Goal: Task Accomplishment & Management: Manage account settings

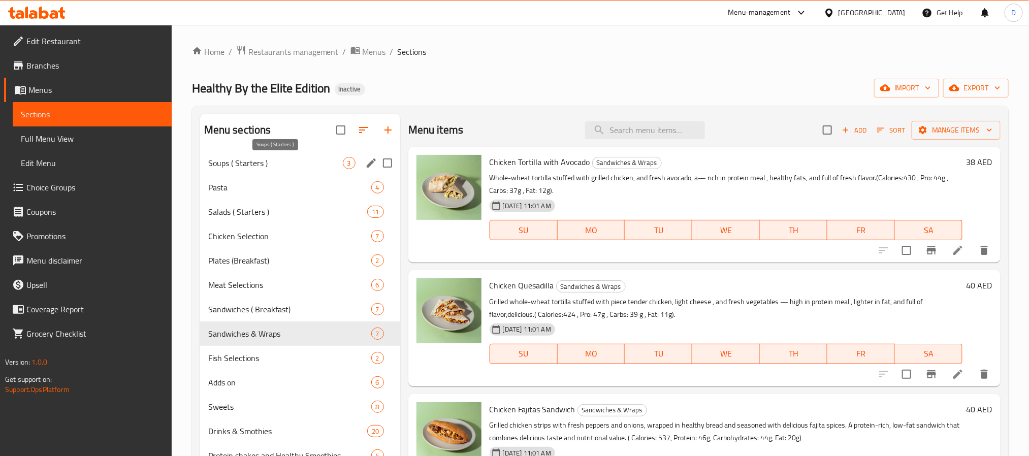
click at [305, 157] on span "Soups ( Starters )" at bounding box center [275, 163] width 135 height 12
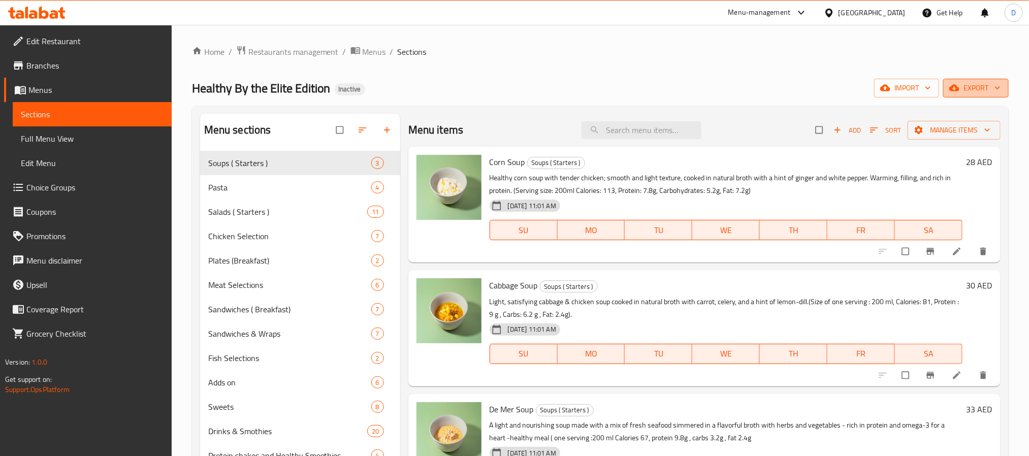
click at [964, 83] on span "export" at bounding box center [975, 88] width 49 height 13
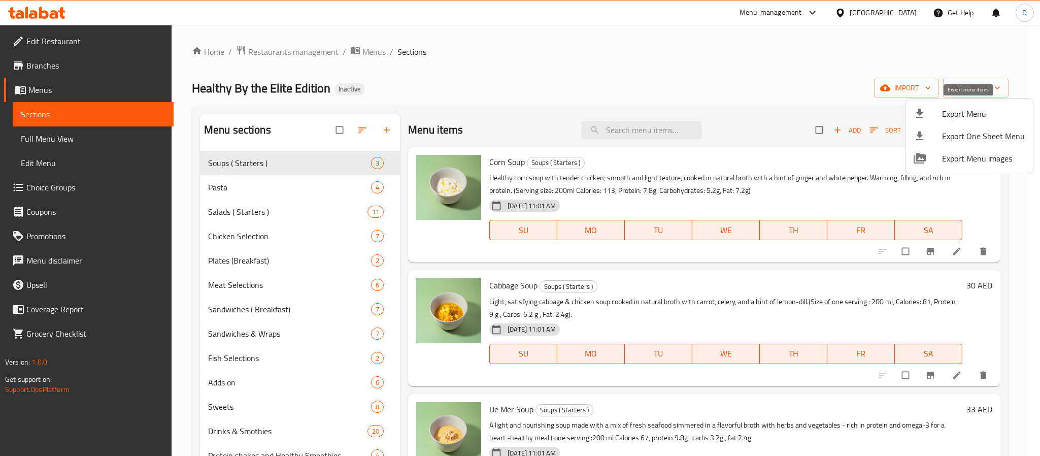
click at [965, 108] on span "Export Menu" at bounding box center [983, 114] width 83 height 12
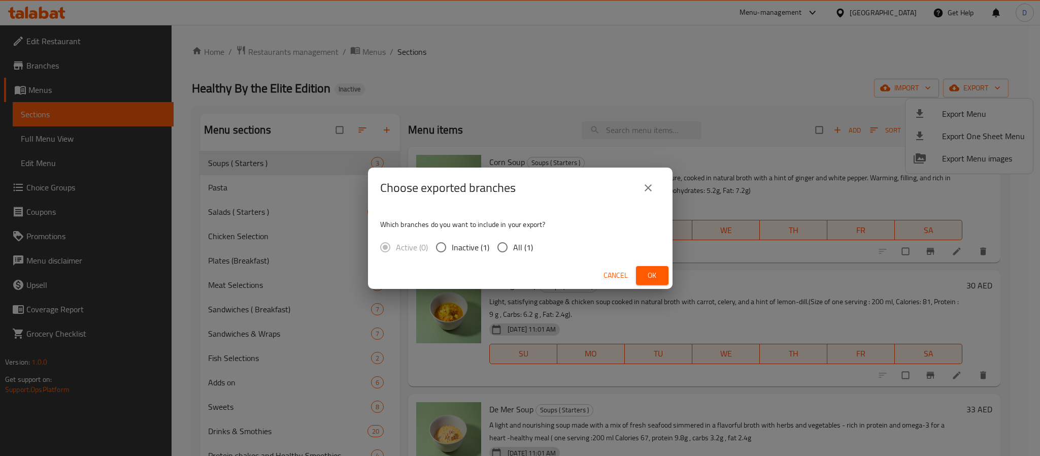
click at [658, 270] on span "Ok" at bounding box center [652, 275] width 16 height 13
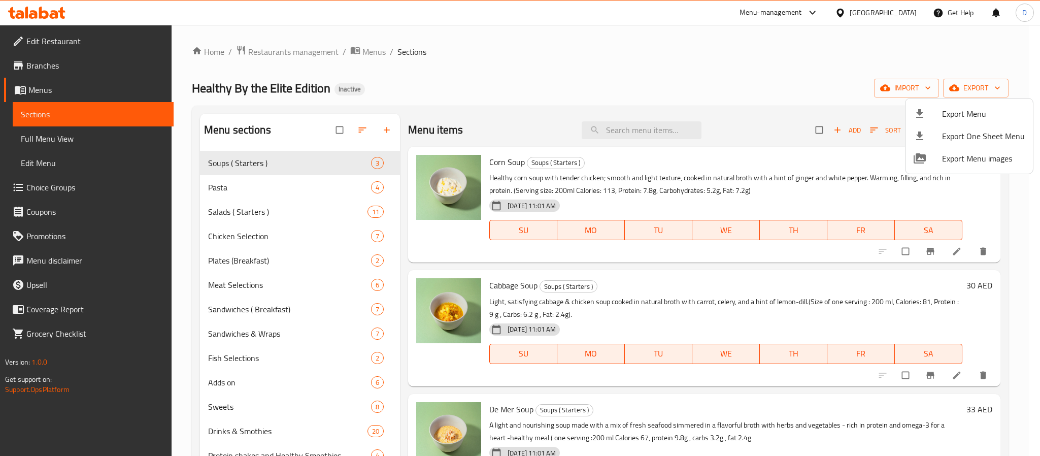
click at [700, 295] on div at bounding box center [520, 228] width 1040 height 456
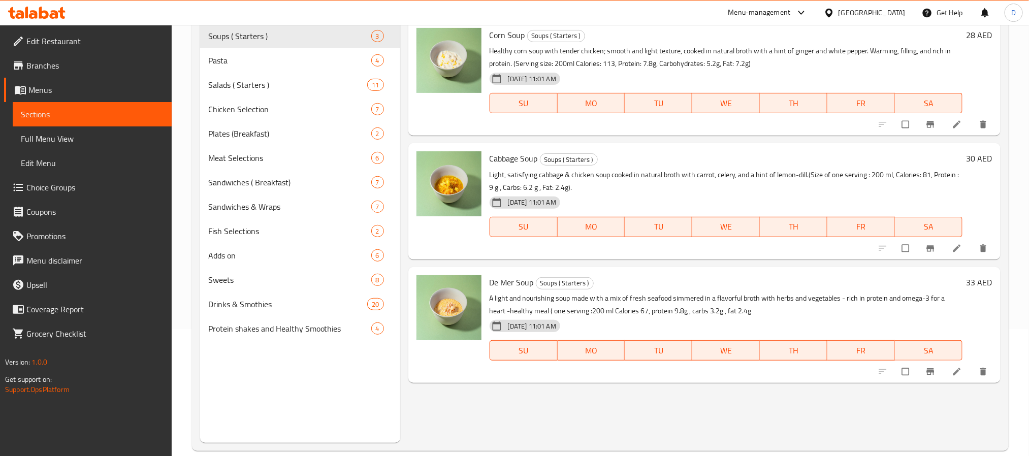
scroll to position [142, 0]
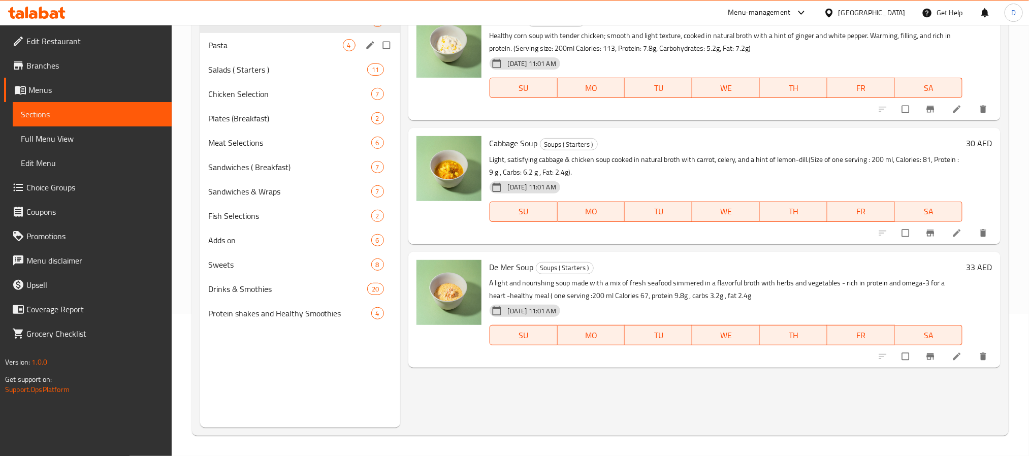
click at [285, 46] on span "Pasta" at bounding box center [275, 45] width 135 height 12
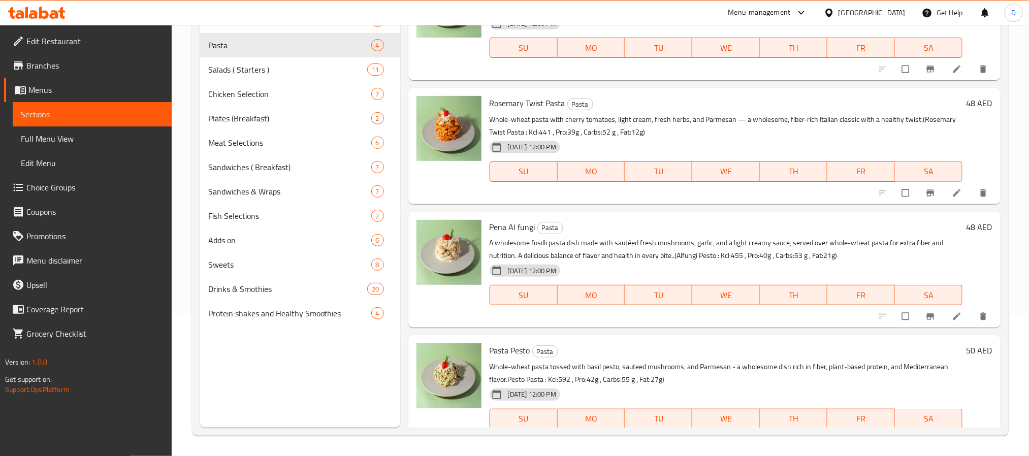
scroll to position [63, 0]
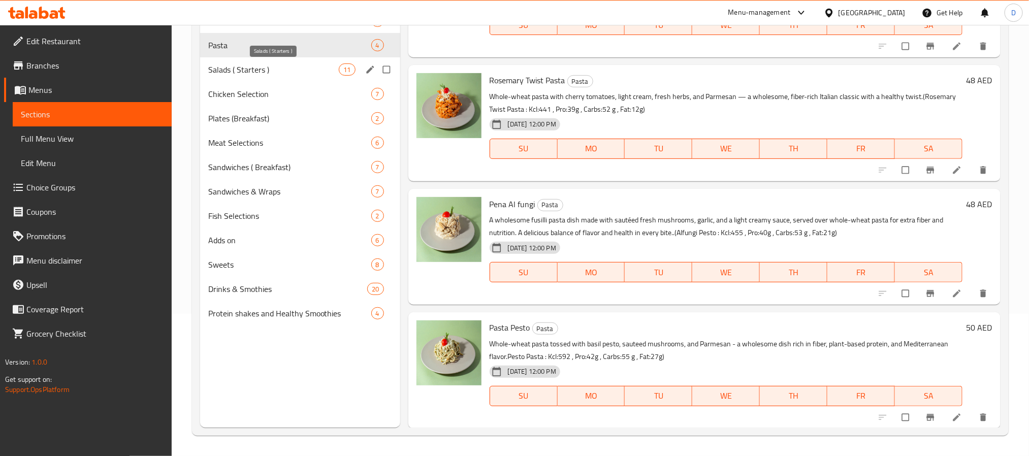
click at [266, 71] on span "Salads ( Starters )" at bounding box center [273, 69] width 131 height 12
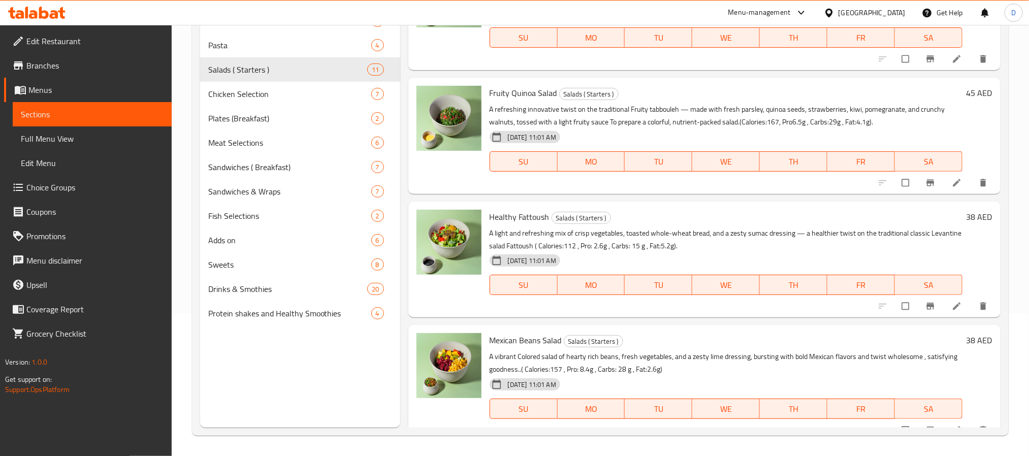
scroll to position [928, 0]
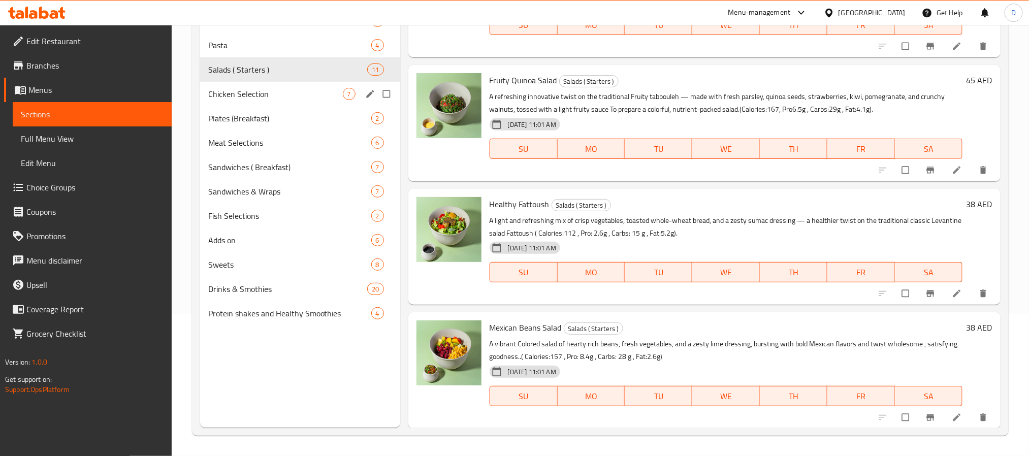
click at [312, 94] on span "Chicken Selection" at bounding box center [275, 94] width 135 height 12
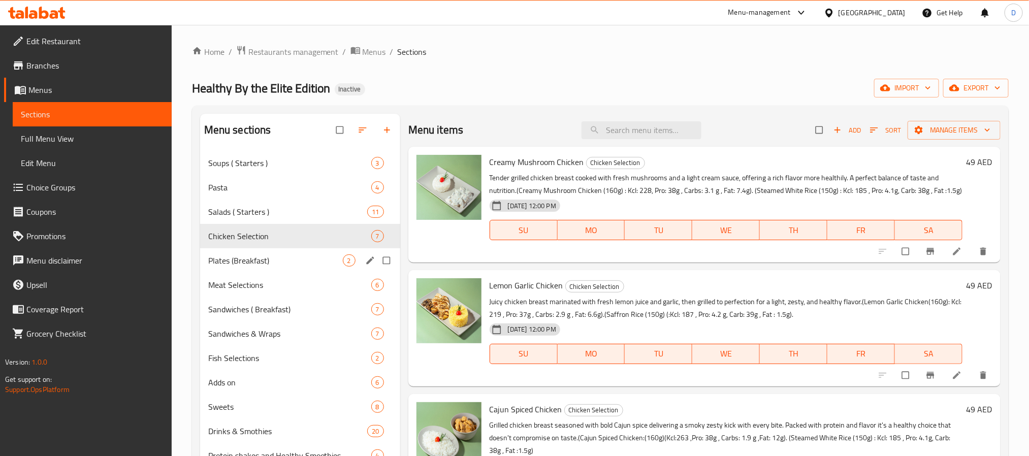
click at [296, 263] on span "Plates (Breakfast)" at bounding box center [275, 260] width 135 height 12
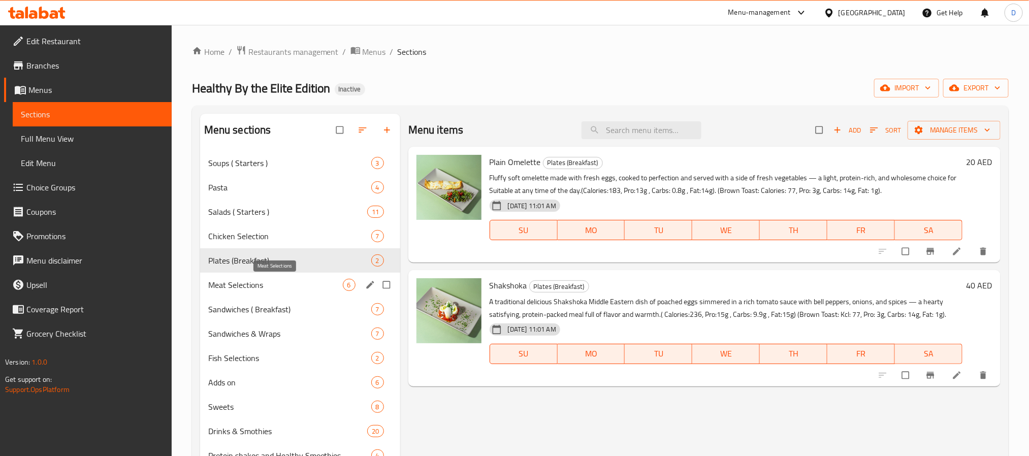
click at [296, 287] on span "Meat Selections" at bounding box center [275, 285] width 135 height 12
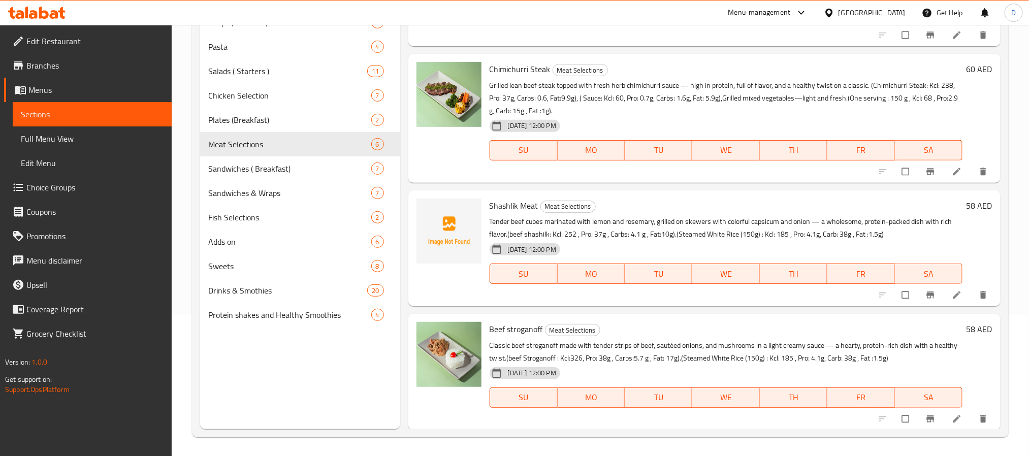
scroll to position [142, 0]
click at [501, 200] on span "Shashlik Meat" at bounding box center [513, 203] width 49 height 15
copy h6 "Shashlik Meat"
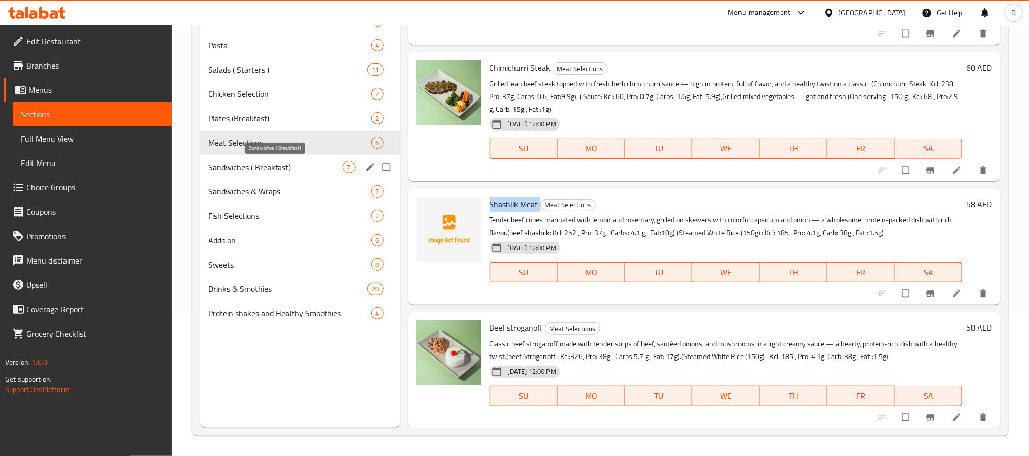
click at [304, 169] on span "Sandwiches ( Breakfast)" at bounding box center [275, 167] width 135 height 12
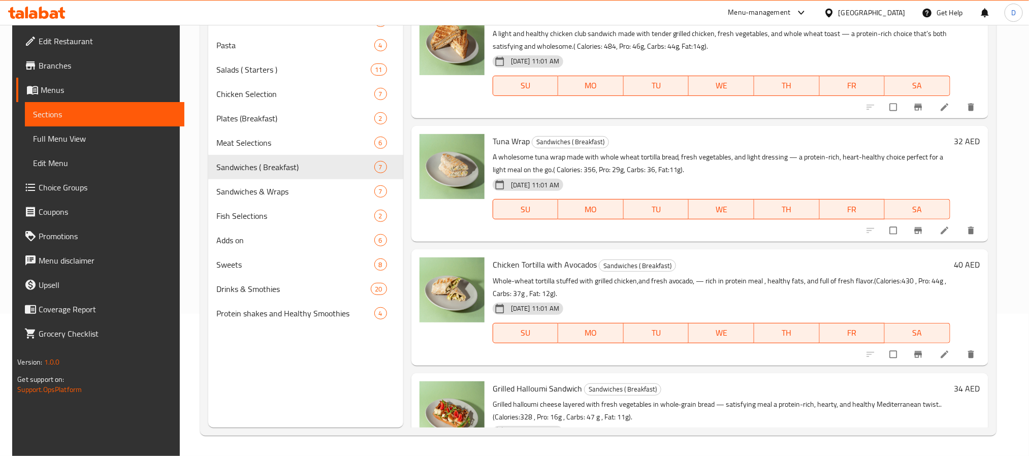
scroll to position [434, 0]
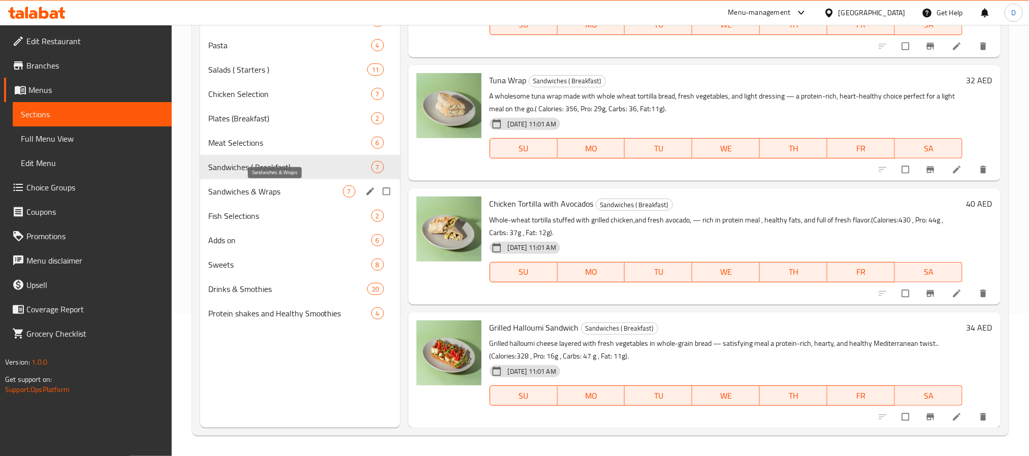
click at [320, 189] on span "Sandwiches & Wraps" at bounding box center [275, 191] width 135 height 12
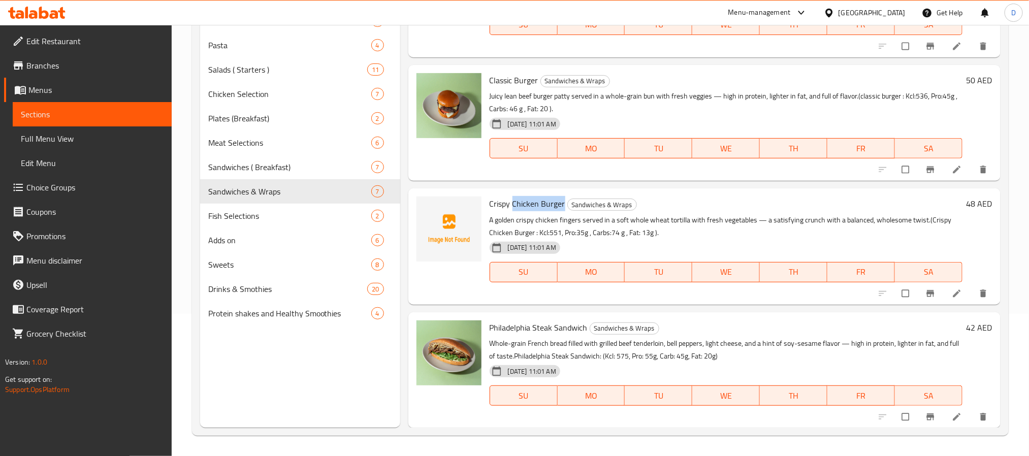
drag, startPoint x: 513, startPoint y: 206, endPoint x: 563, endPoint y: 198, distance: 50.8
click at [563, 198] on h6 "Crispy Chicken Burger Sandwiches & Wraps" at bounding box center [725, 203] width 473 height 14
copy span "Chicken Burger"
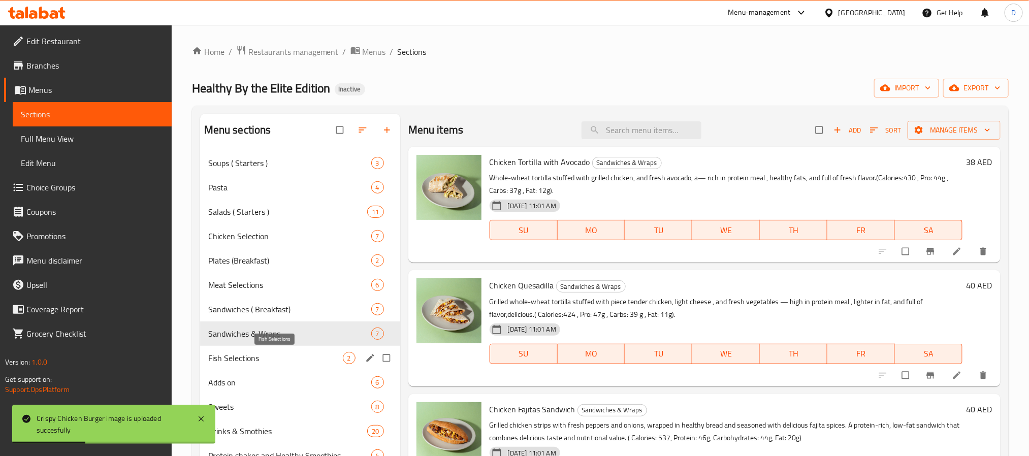
click at [286, 358] on span "Fish Selections" at bounding box center [275, 358] width 135 height 12
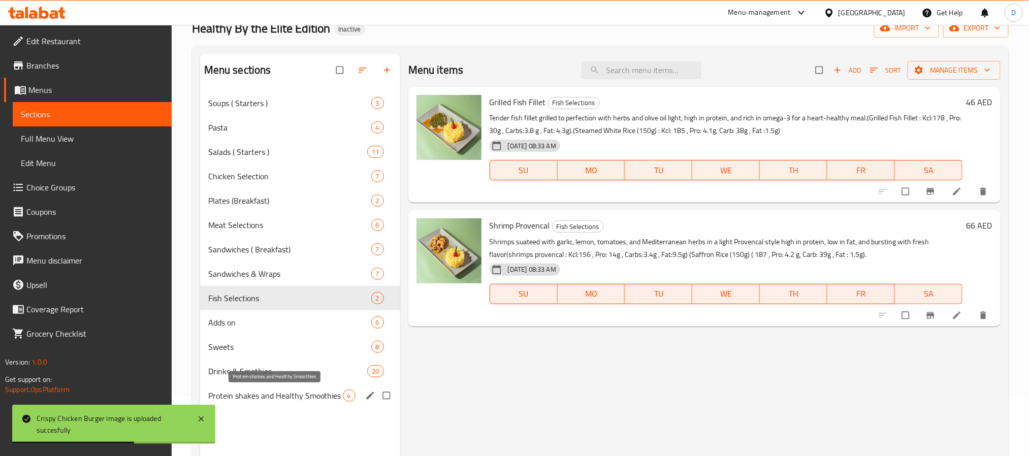
scroll to position [142, 0]
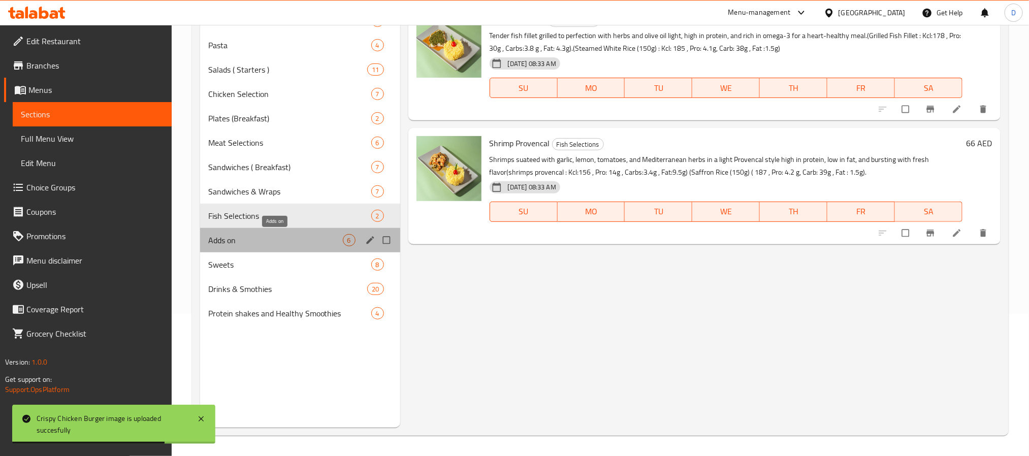
click at [253, 241] on span "Adds on" at bounding box center [275, 240] width 135 height 12
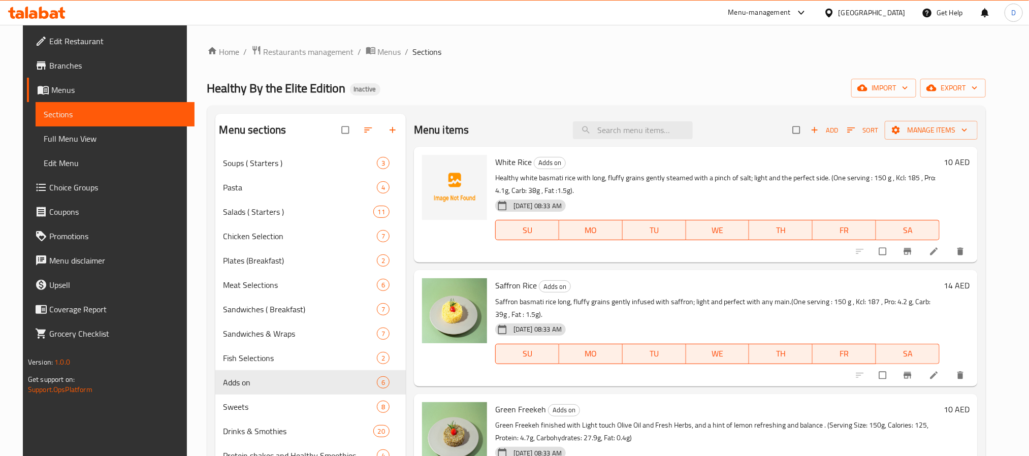
click at [507, 163] on span "White Rice" at bounding box center [513, 161] width 37 height 15
copy h6 "White Rice"
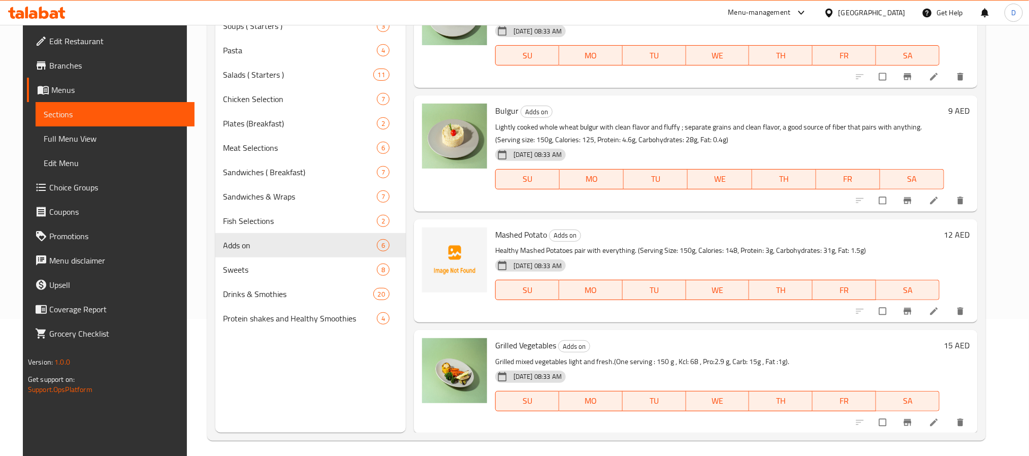
scroll to position [142, 0]
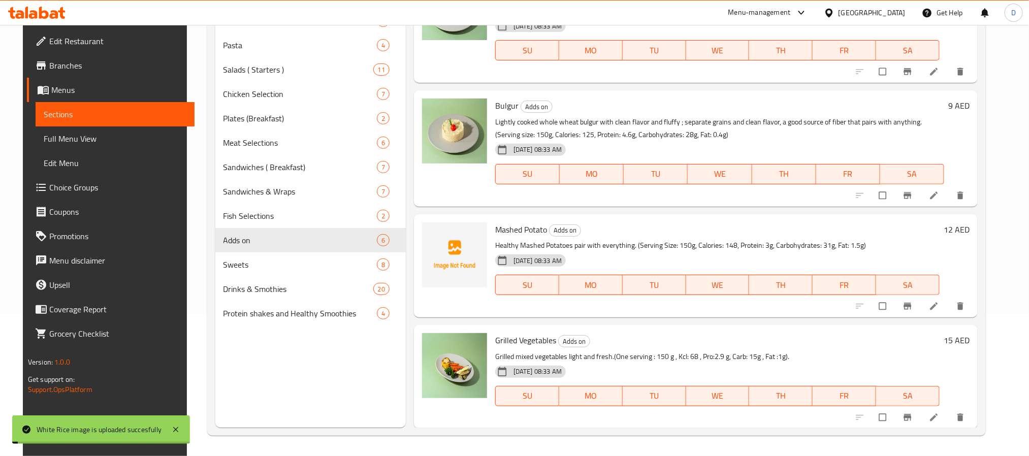
click at [516, 230] on span "Mashed Potato" at bounding box center [521, 229] width 52 height 15
copy h6 "Mashed Potato"
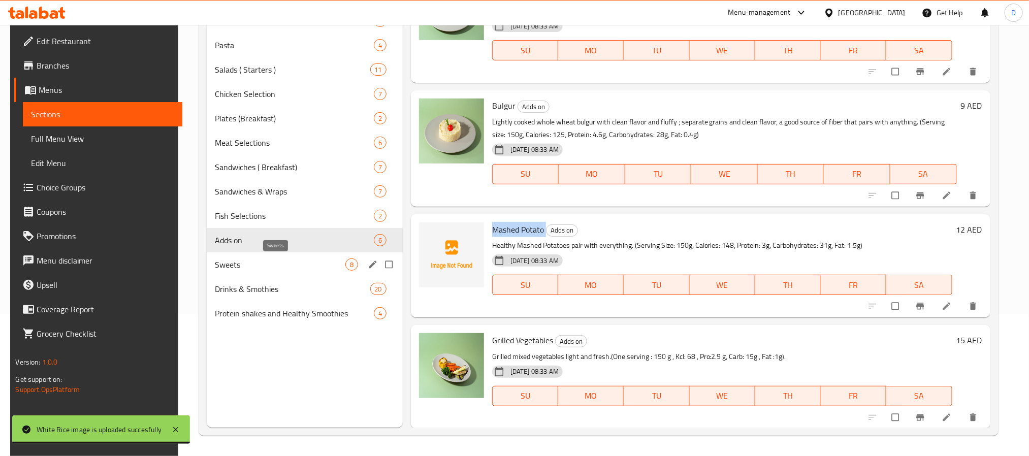
click at [276, 261] on span "Sweets" at bounding box center [280, 264] width 130 height 12
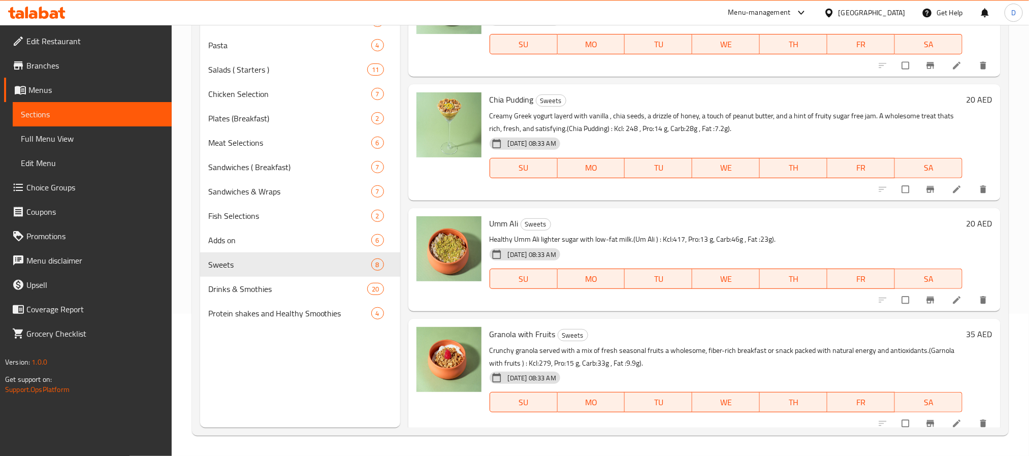
scroll to position [544, 0]
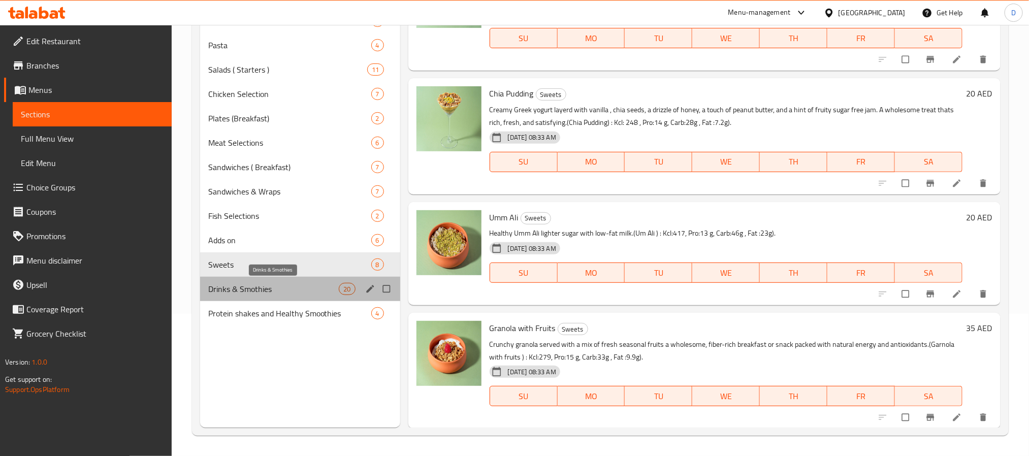
click at [315, 286] on span "Drinks & Smothies" at bounding box center [273, 289] width 131 height 12
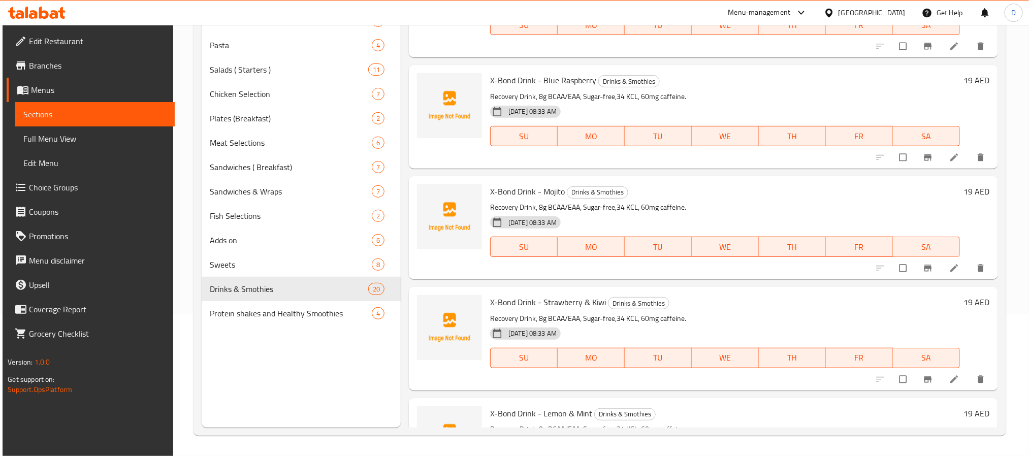
scroll to position [1811, 0]
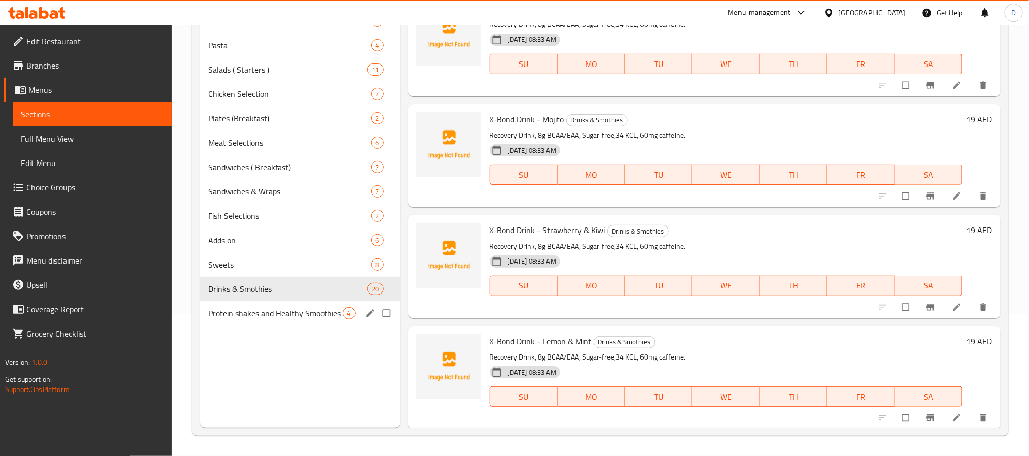
click at [299, 313] on span "Protein shakes and Healthy Smoothies" at bounding box center [275, 313] width 135 height 12
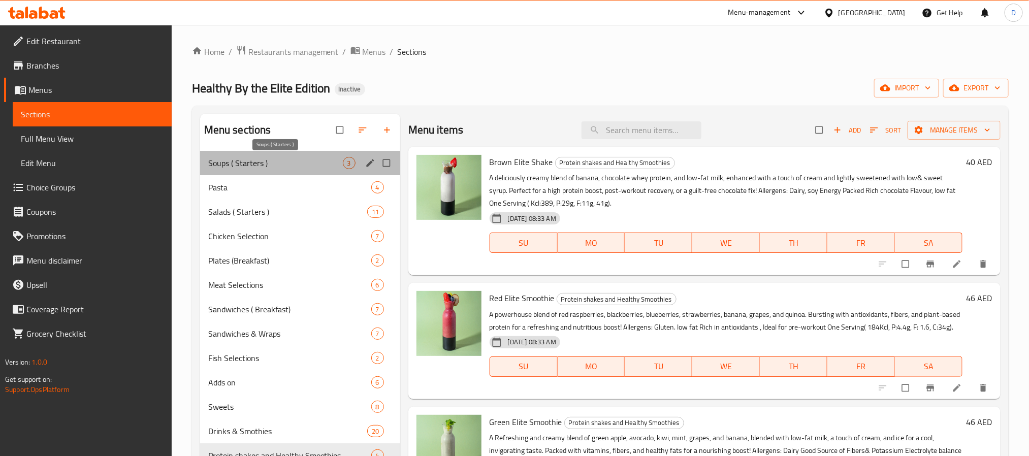
click at [279, 162] on span "Soups ( Starters )" at bounding box center [275, 163] width 135 height 12
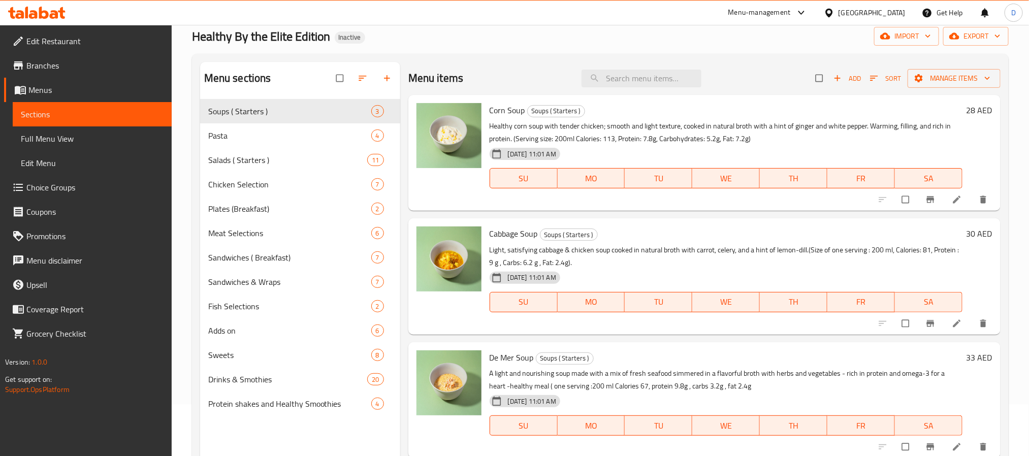
scroll to position [142, 0]
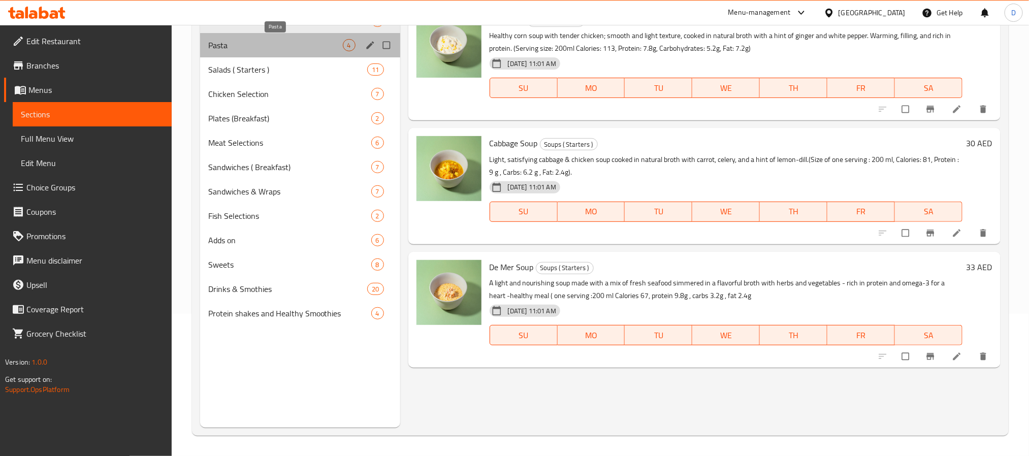
click at [276, 40] on span "Pasta" at bounding box center [275, 45] width 135 height 12
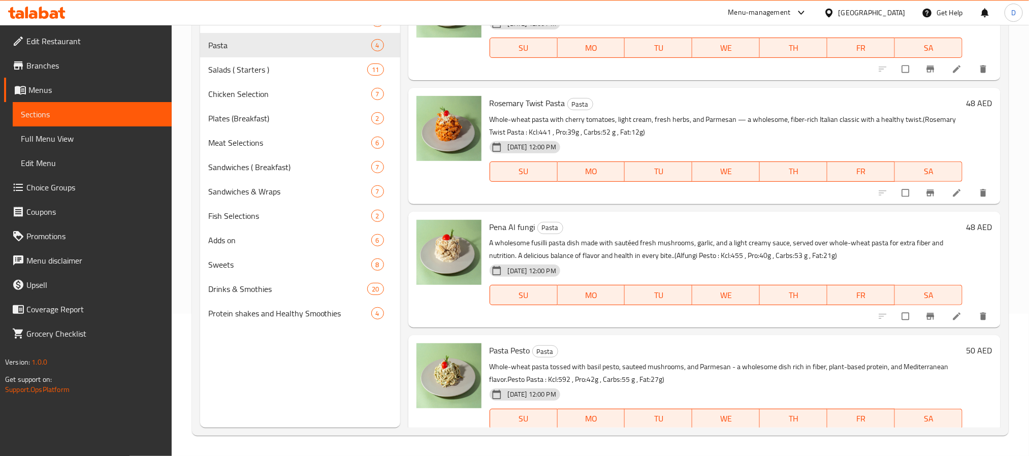
scroll to position [63, 0]
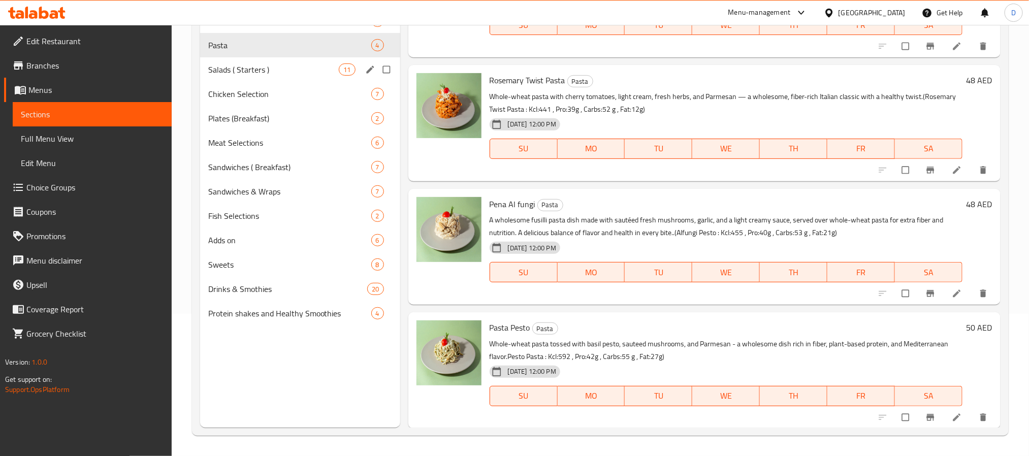
click at [302, 71] on span "Salads ( Starters )" at bounding box center [273, 69] width 131 height 12
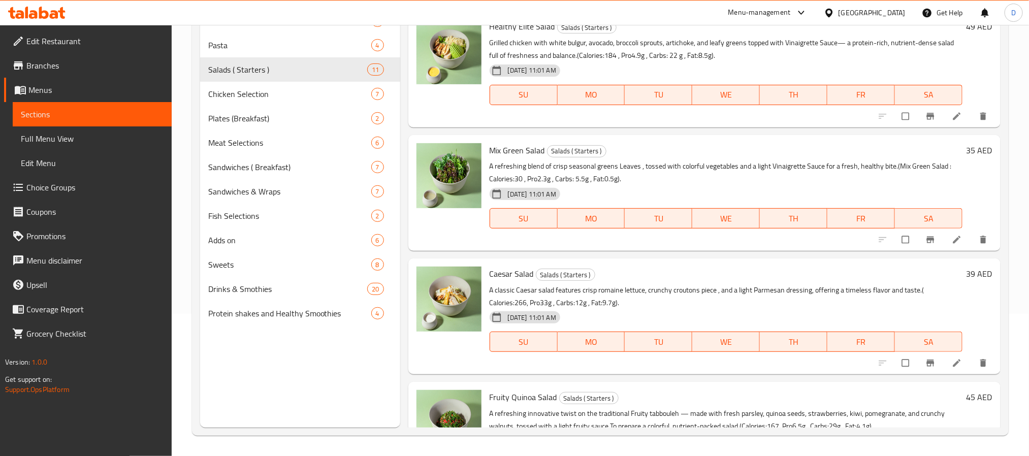
scroll to position [928, 0]
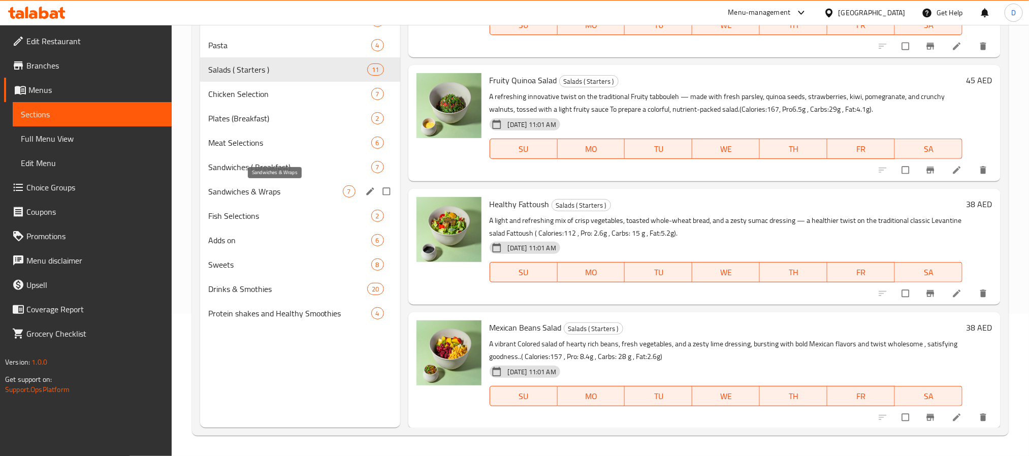
click at [285, 196] on span "Sandwiches & Wraps" at bounding box center [275, 191] width 135 height 12
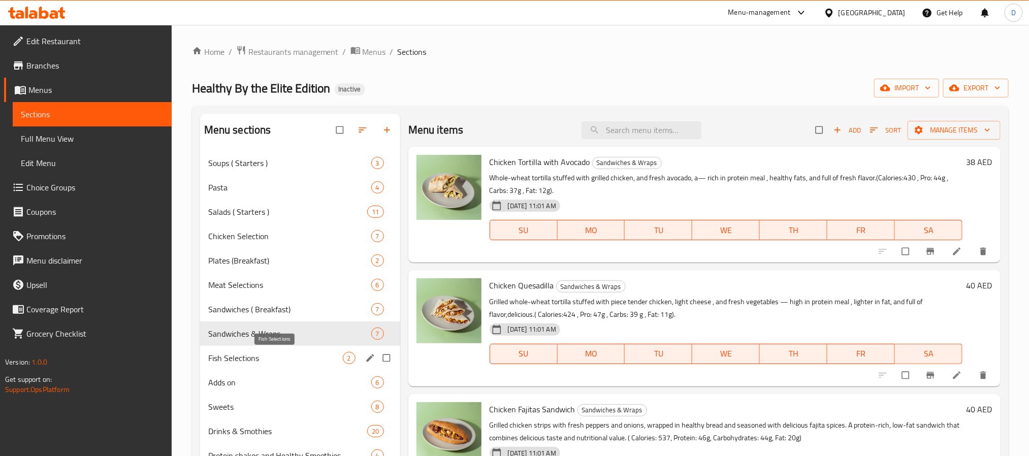
click at [279, 358] on span "Fish Selections" at bounding box center [275, 358] width 135 height 12
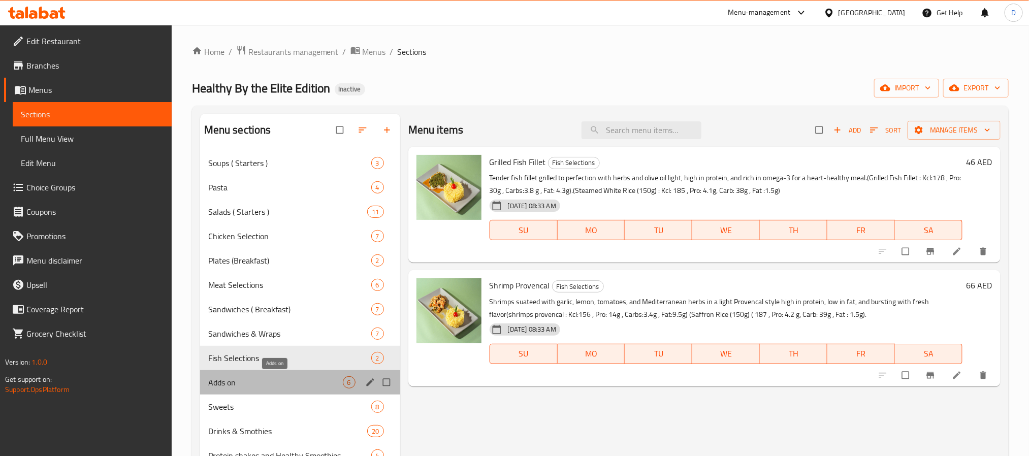
click at [262, 385] on span "Adds on" at bounding box center [275, 382] width 135 height 12
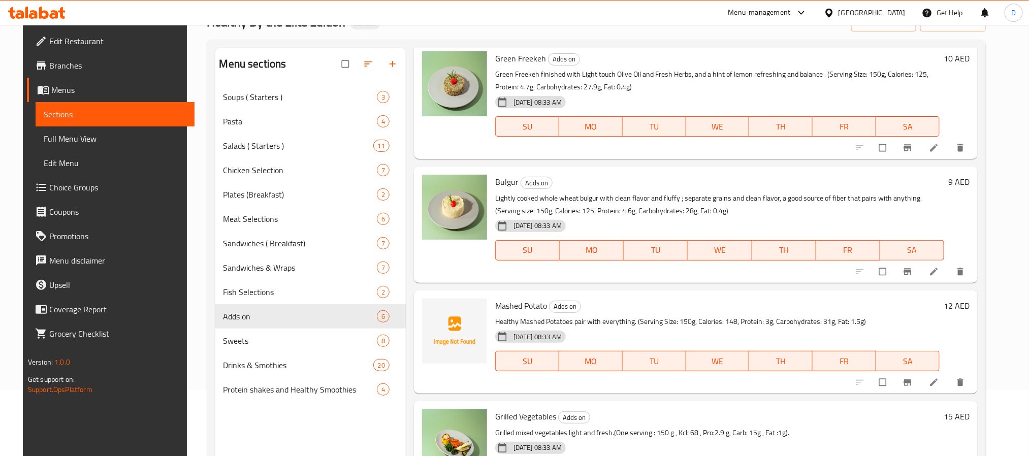
scroll to position [142, 0]
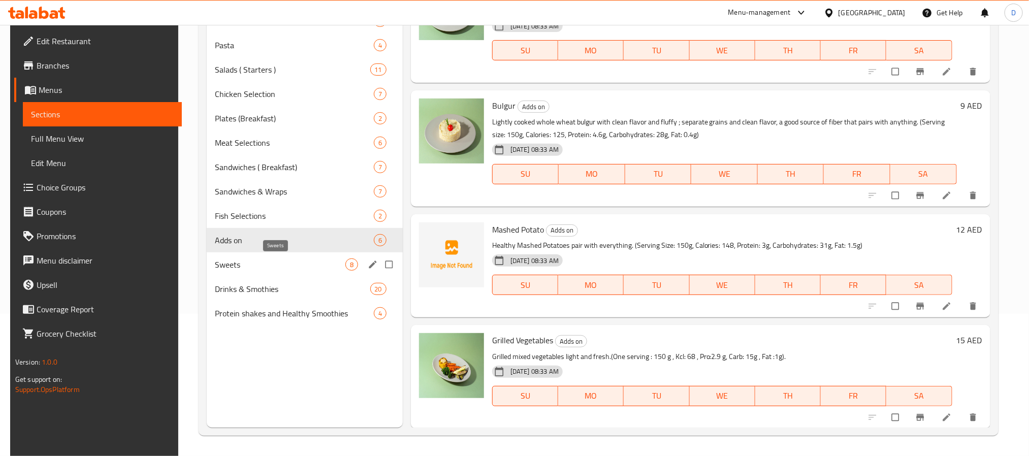
click at [238, 267] on span "Sweets" at bounding box center [280, 264] width 130 height 12
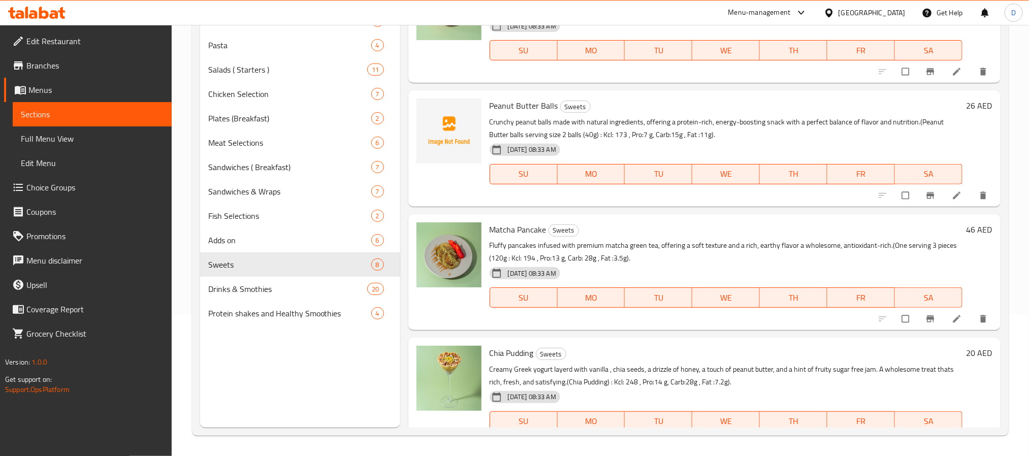
click at [509, 96] on div "Peanut Butter Balls Sweets Crunchy peanut balls made with natural ingredients, …" at bounding box center [725, 148] width 481 height 108
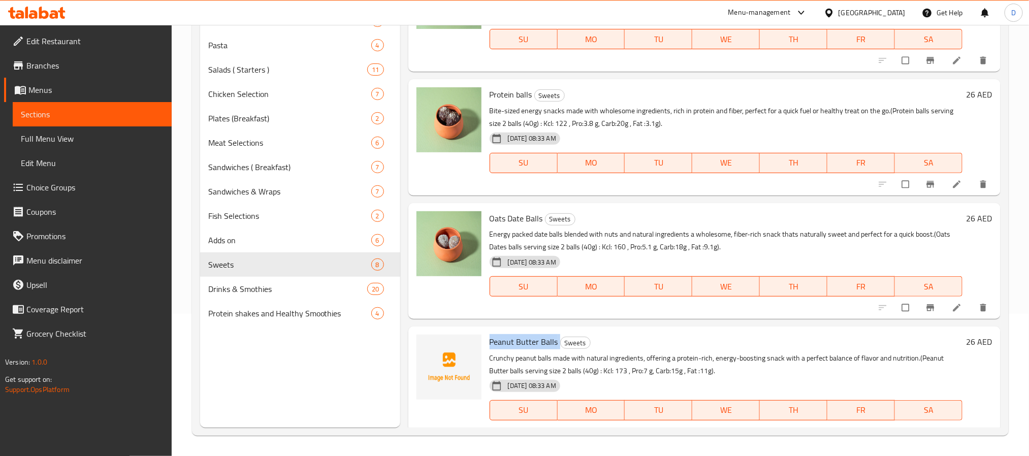
scroll to position [76, 0]
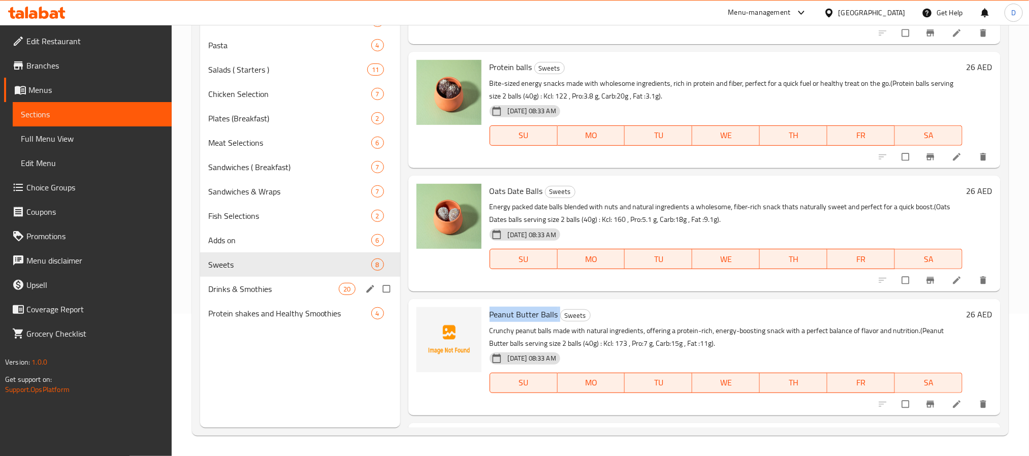
click at [313, 296] on div "Drinks & Smothies 20" at bounding box center [300, 289] width 200 height 24
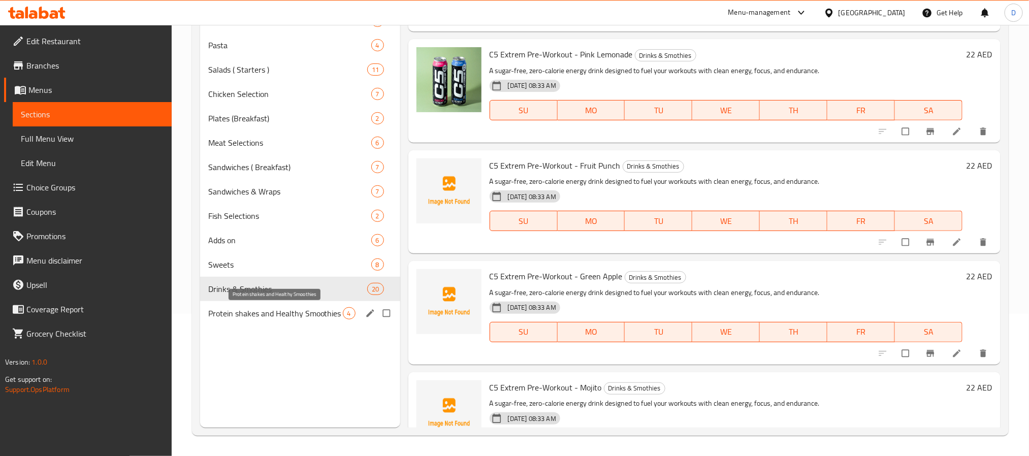
click at [322, 310] on span "Protein shakes and Healthy Smoothies" at bounding box center [275, 313] width 135 height 12
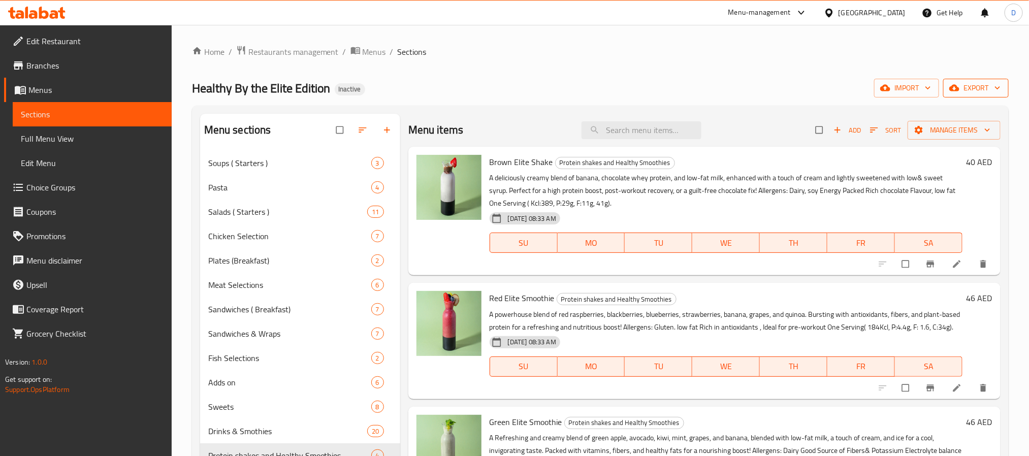
click at [988, 91] on span "export" at bounding box center [975, 88] width 49 height 13
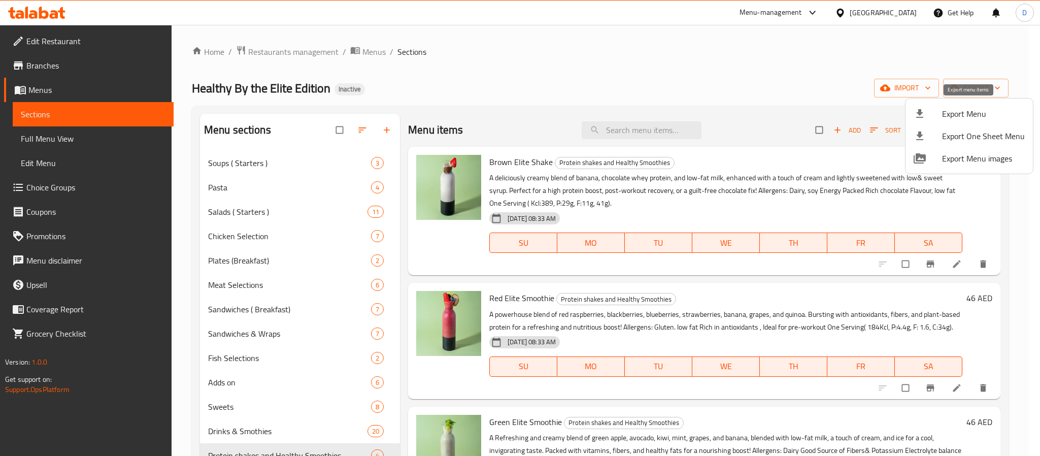
click at [953, 112] on span "Export Menu" at bounding box center [983, 114] width 83 height 12
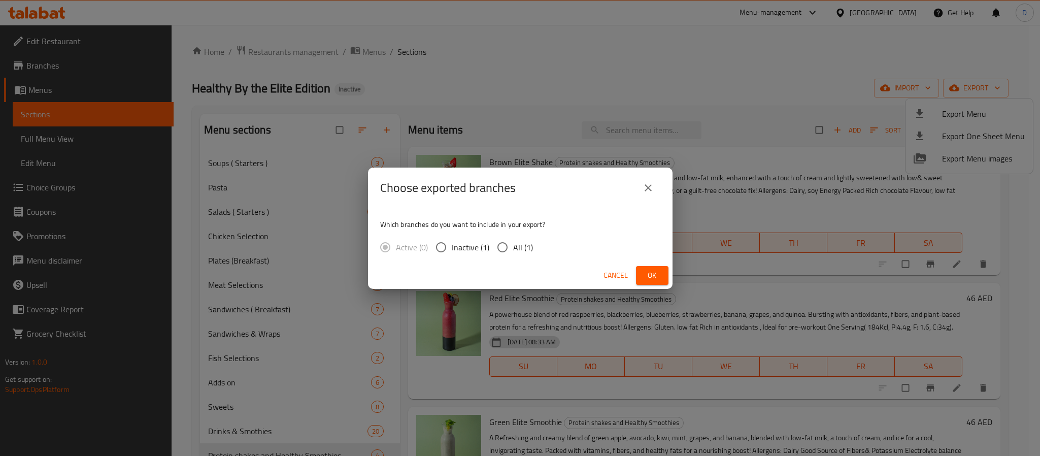
click at [649, 272] on span "Ok" at bounding box center [652, 275] width 16 height 13
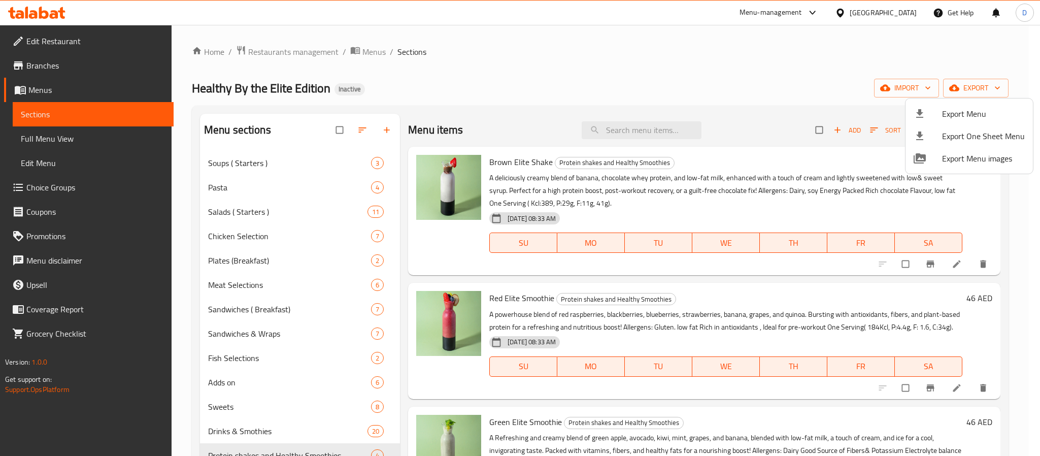
click at [78, 136] on div at bounding box center [520, 228] width 1040 height 456
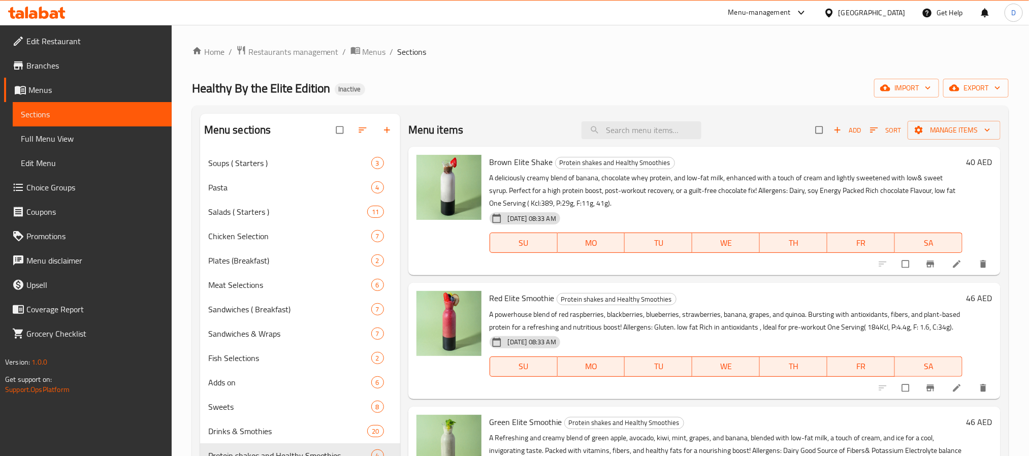
click at [78, 136] on span "Full Menu View" at bounding box center [92, 138] width 143 height 12
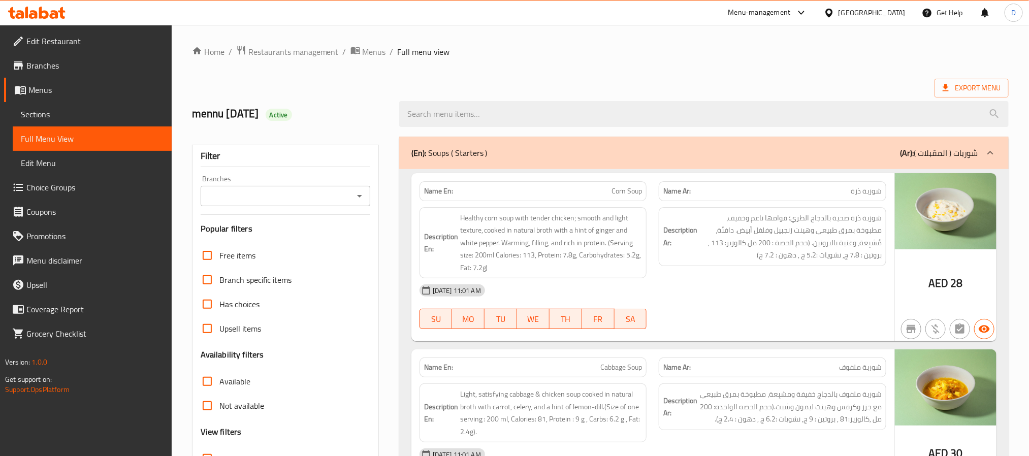
click at [774, 305] on div "30-09-2025 11:01 AM SU MO TU WE TH FR SA" at bounding box center [652, 306] width 479 height 57
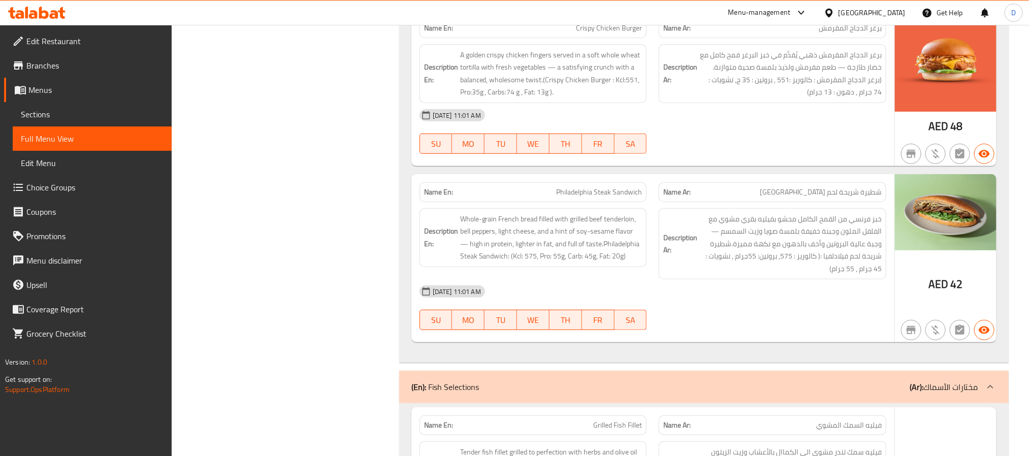
scroll to position [8481, 0]
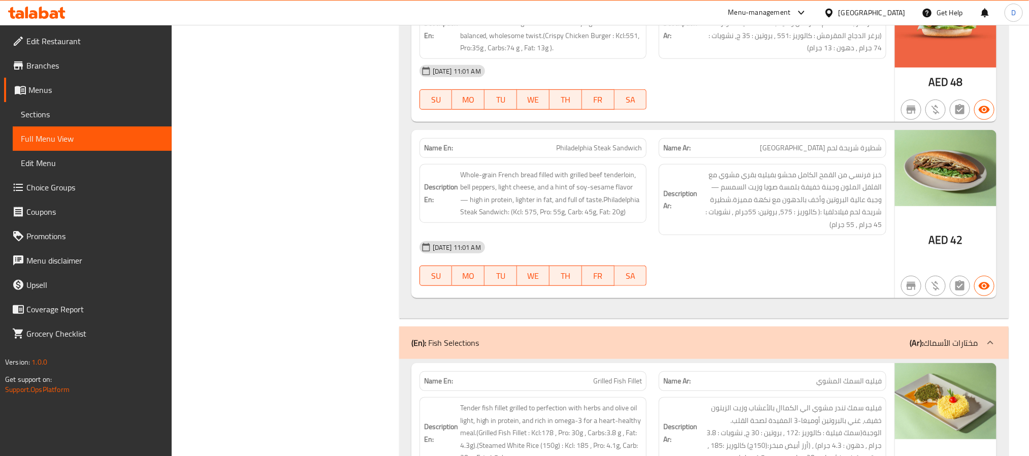
click at [631, 153] on span "Philadelphia Steak Sandwich" at bounding box center [599, 148] width 86 height 11
copy span "Philadelphia Steak Sandwich"
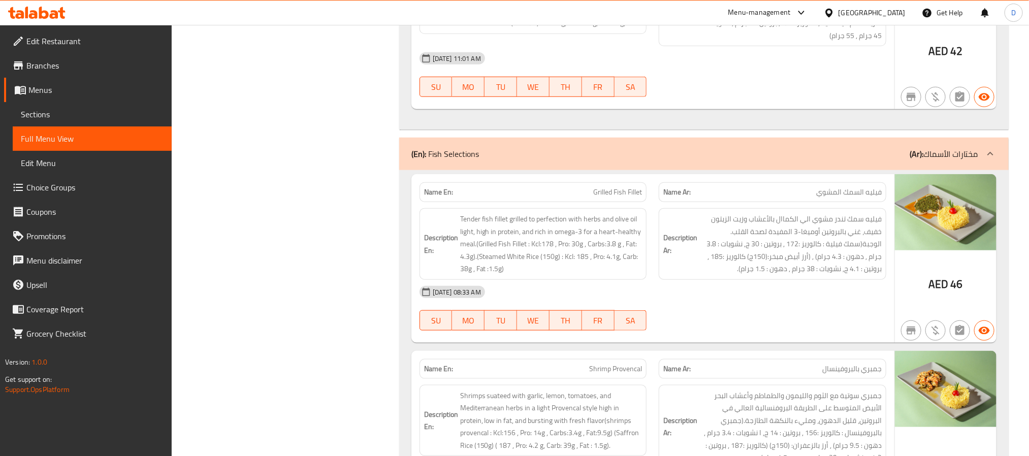
scroll to position [8710, 0]
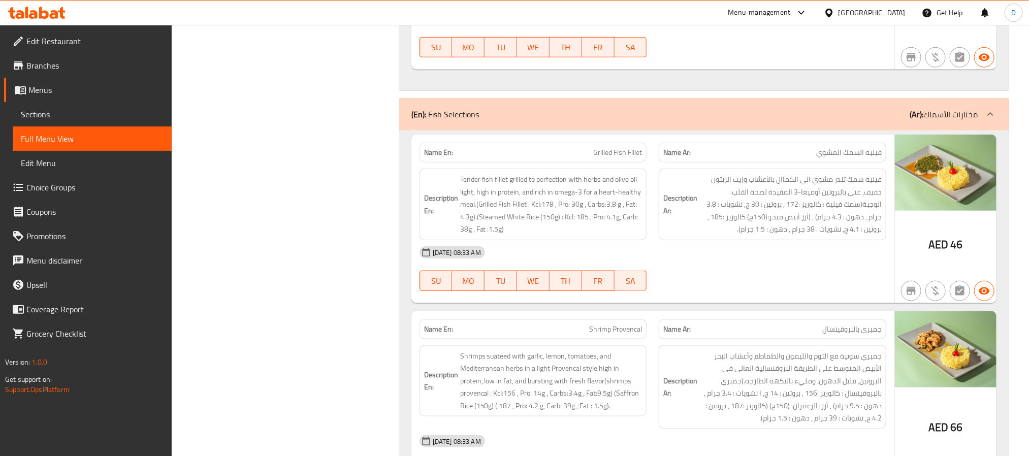
click at [757, 303] on div "Name En: Grilled Fish Fillet Name Ar: فيليه السمك المشوي Description En: Tender…" at bounding box center [652, 219] width 483 height 169
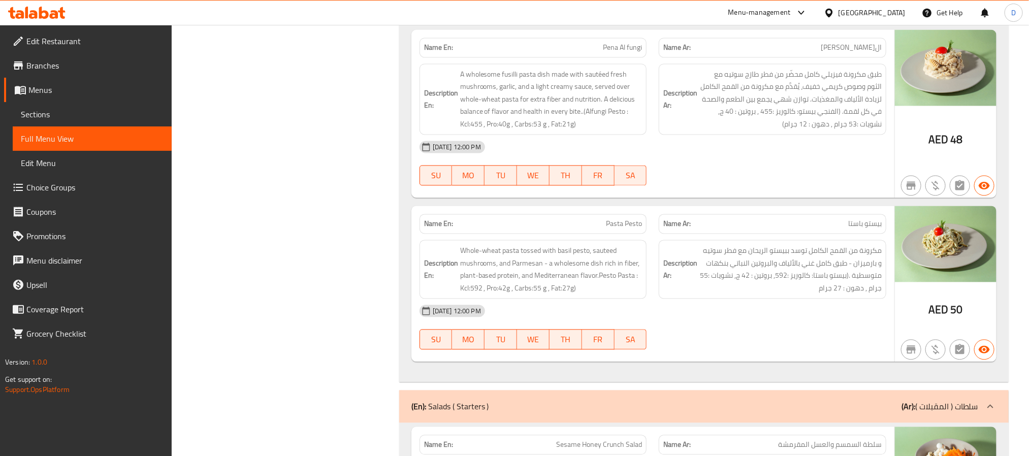
scroll to position [1073, 0]
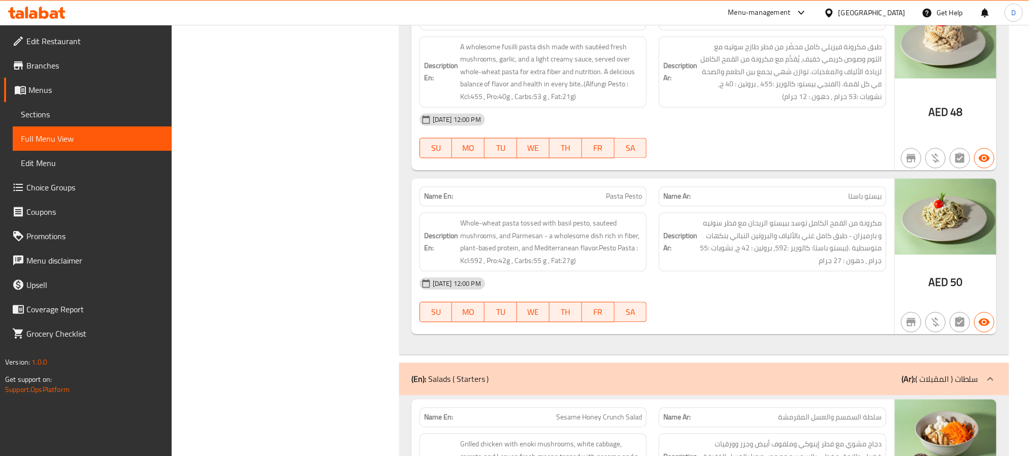
click at [770, 287] on div "30-09-2025 12:00 PM" at bounding box center [652, 283] width 479 height 24
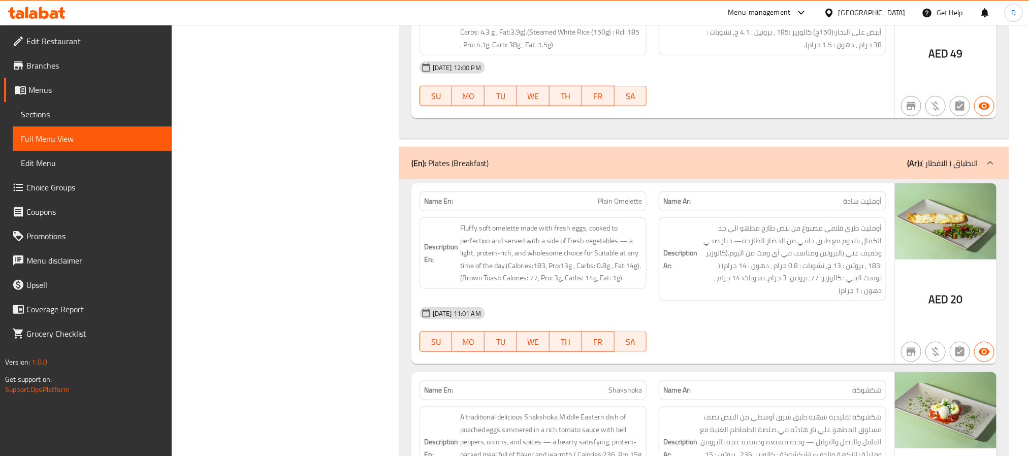
scroll to position [4636, 0]
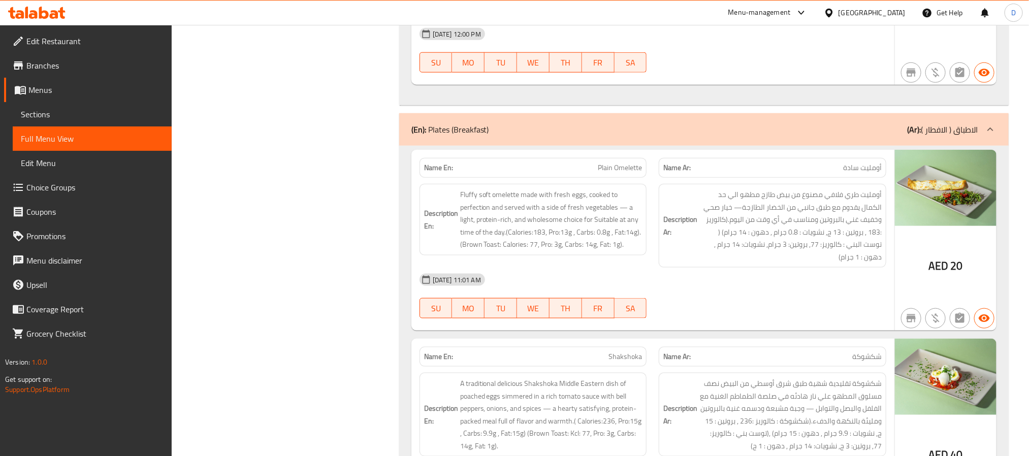
click at [757, 276] on div "[DATE] 11:01 AM" at bounding box center [652, 280] width 479 height 24
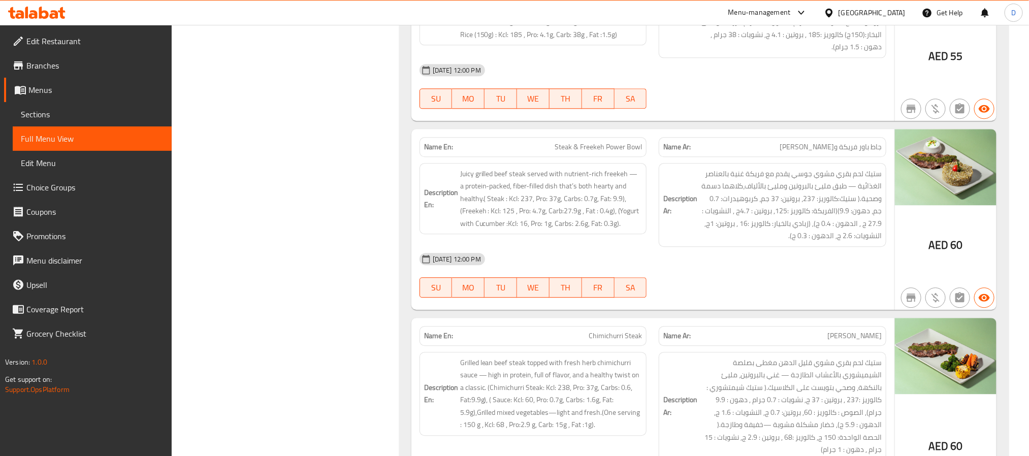
scroll to position [5466, 0]
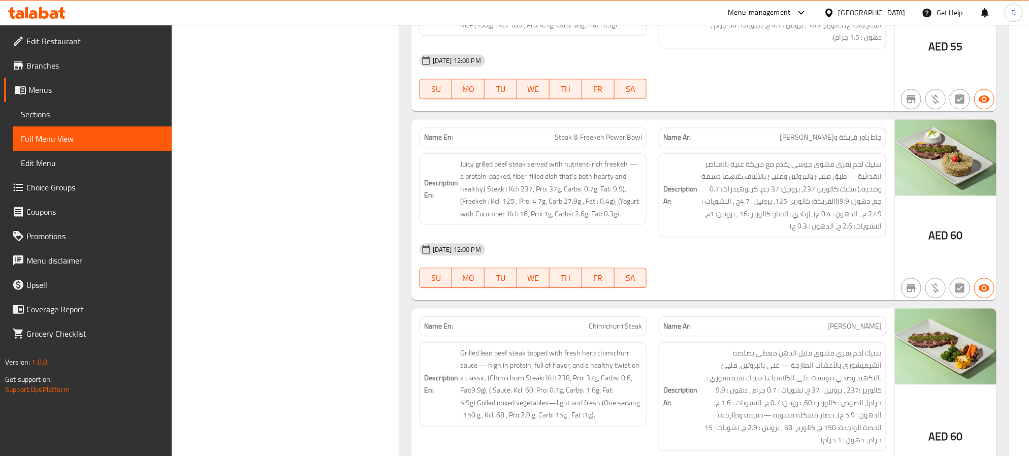
click at [821, 296] on div "Name En: Steak & Freekeh Power Bowl Name Ar: جاط باور فريكة وستيك Description E…" at bounding box center [652, 209] width 483 height 181
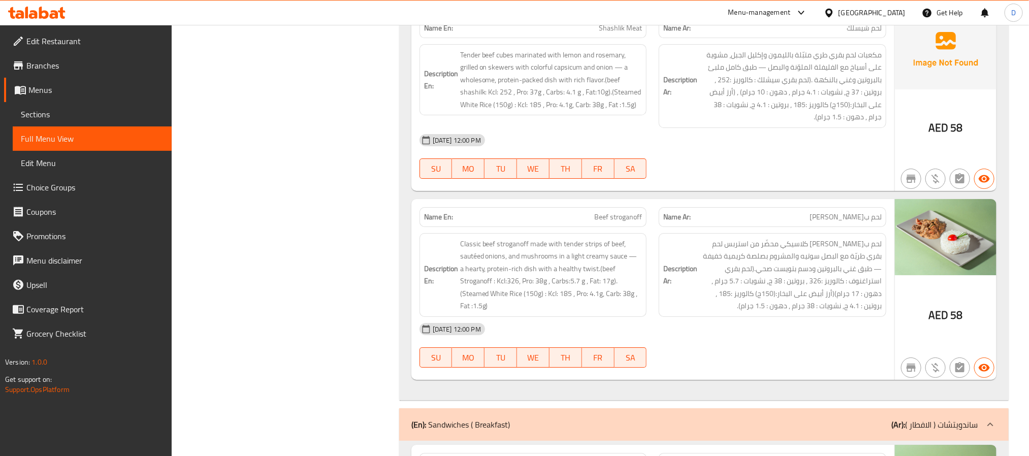
scroll to position [5999, 0]
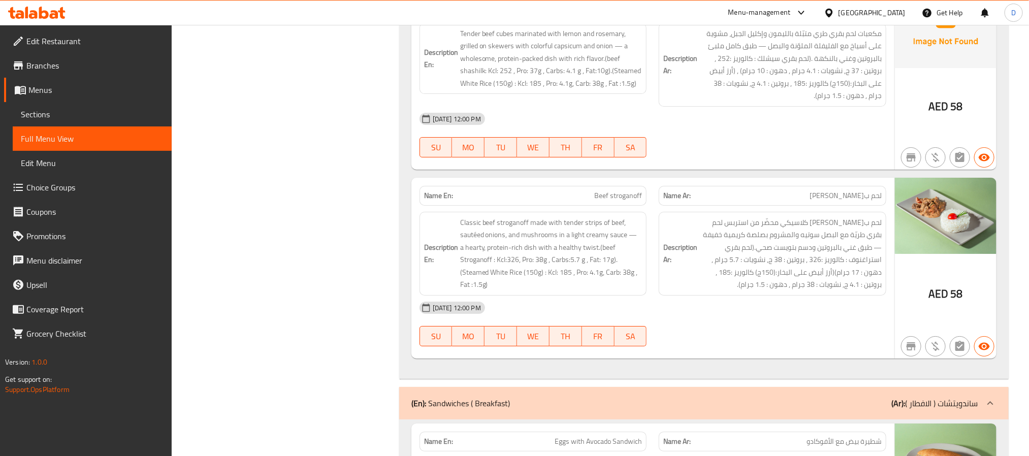
click at [782, 327] on div "30-09-2025 12:00 PM SU MO TU WE TH FR SA" at bounding box center [652, 323] width 479 height 57
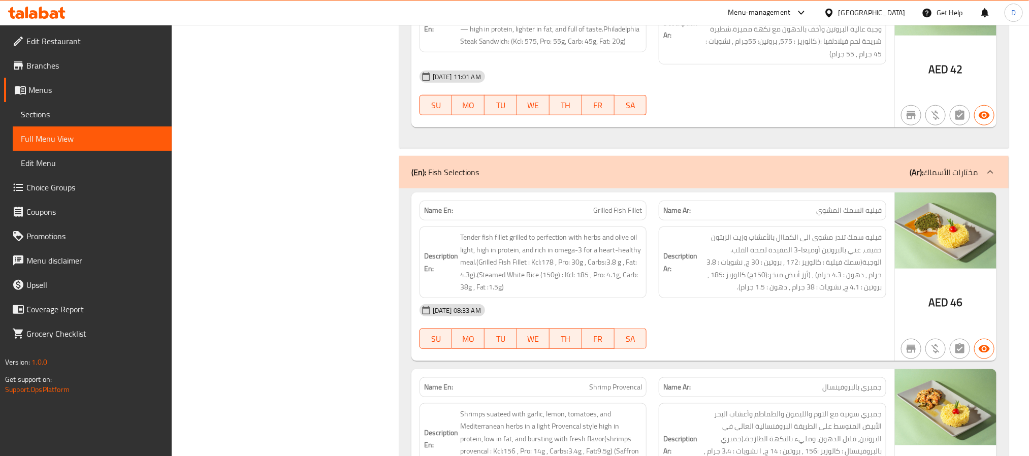
scroll to position [8728, 0]
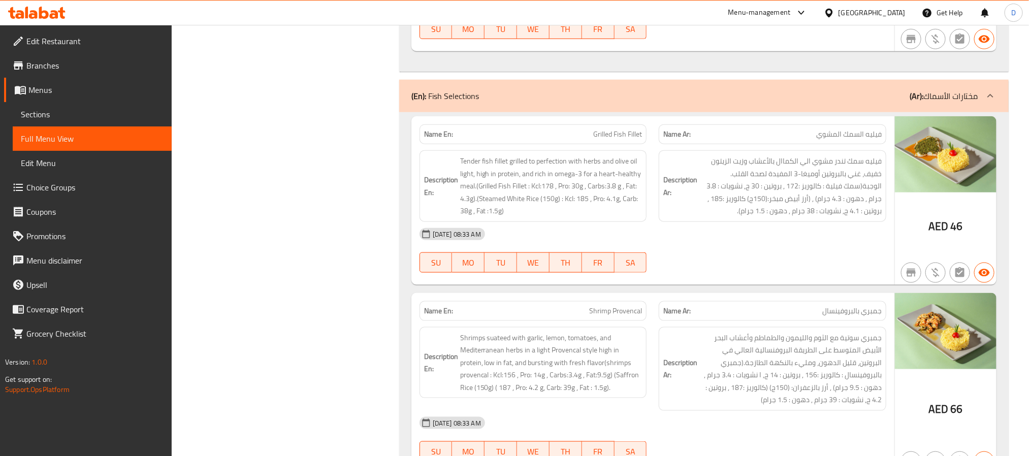
click at [766, 277] on div "30-09-2025 08:33 AM SU MO TU WE TH FR SA" at bounding box center [652, 250] width 479 height 57
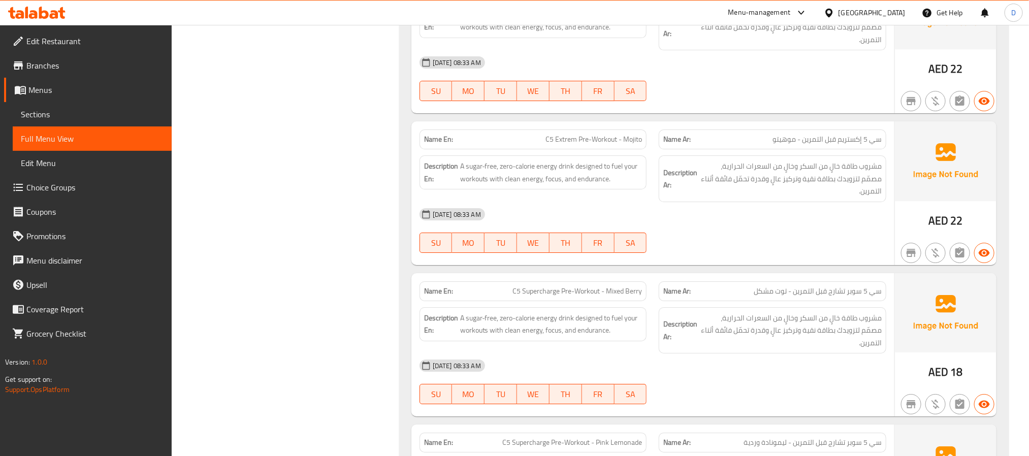
scroll to position [12121, 0]
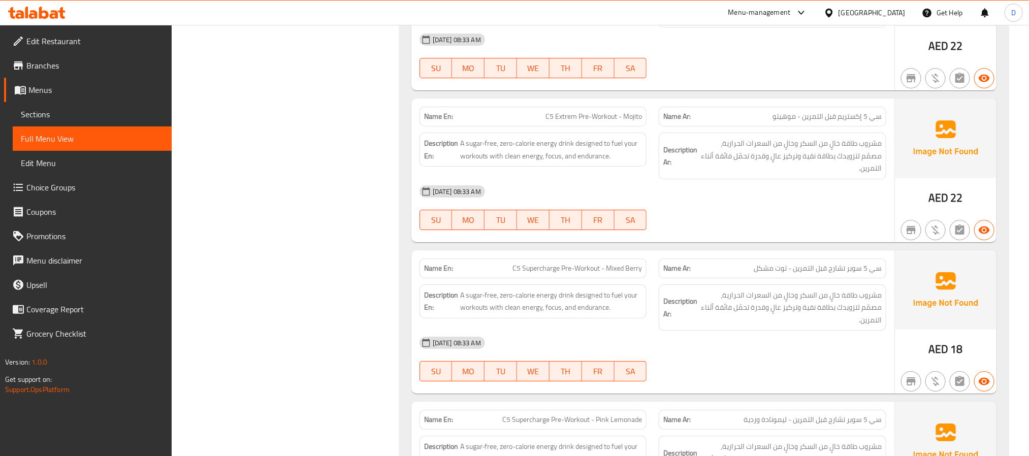
click at [812, 355] on div "30-09-2025 08:33 AM" at bounding box center [652, 342] width 479 height 24
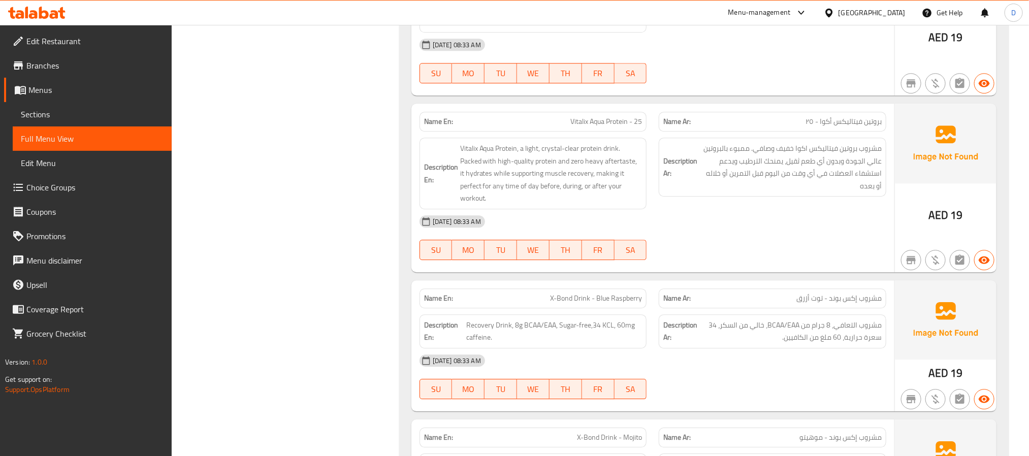
scroll to position [13577, 0]
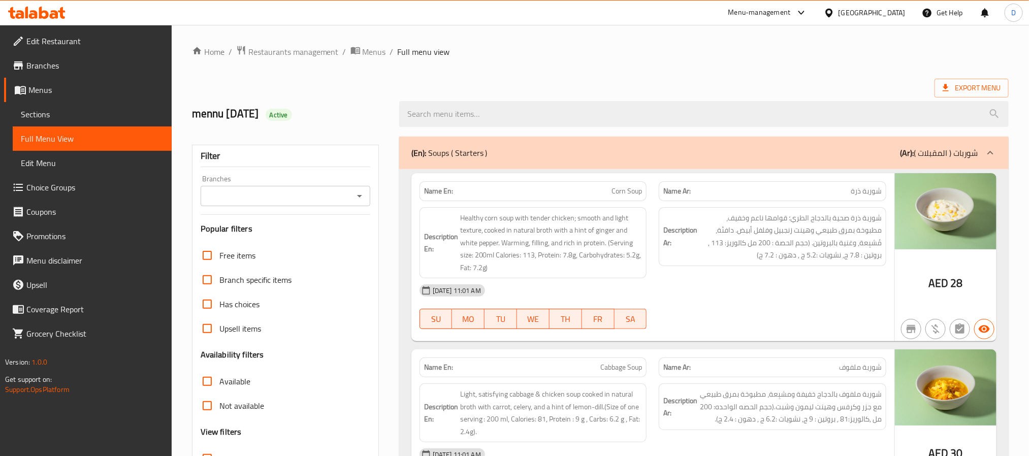
click at [92, 115] on span "Sections" at bounding box center [92, 114] width 143 height 12
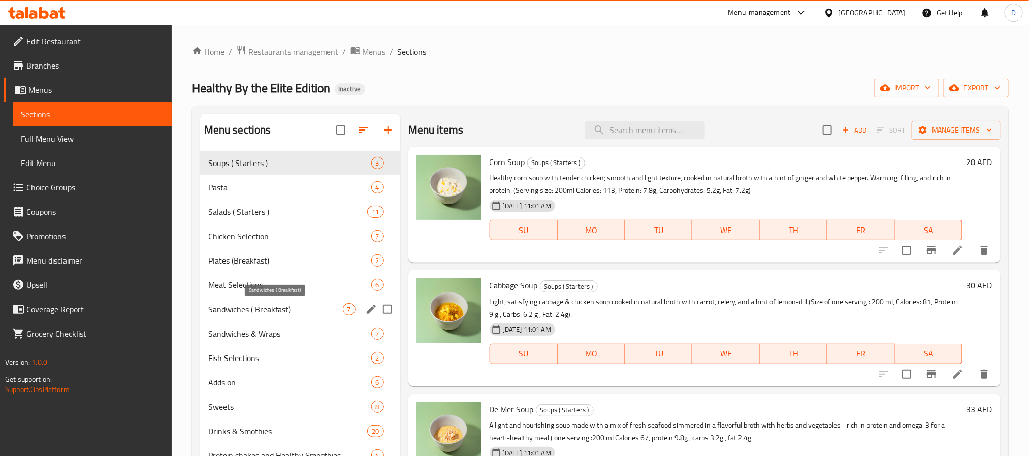
click at [276, 310] on span "Sandwiches ( Breakfast)" at bounding box center [275, 309] width 135 height 12
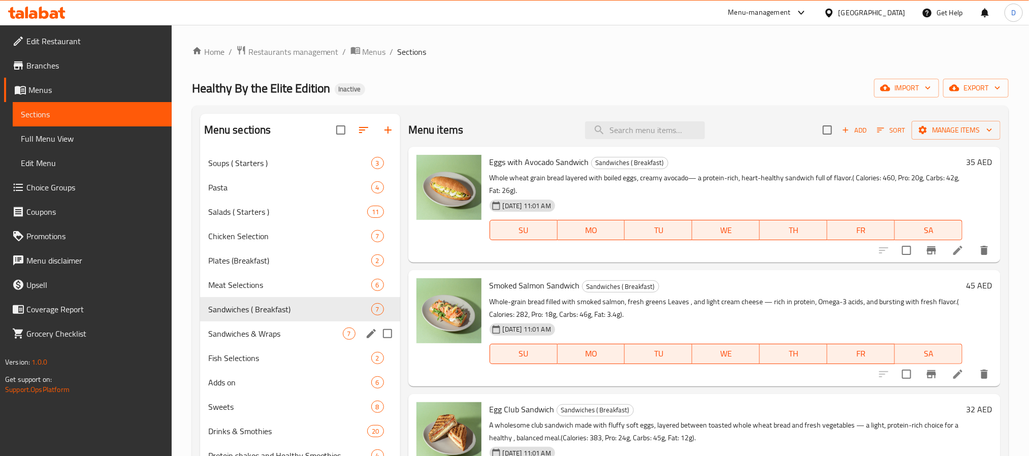
click at [292, 329] on span "Sandwiches & Wraps" at bounding box center [275, 333] width 135 height 12
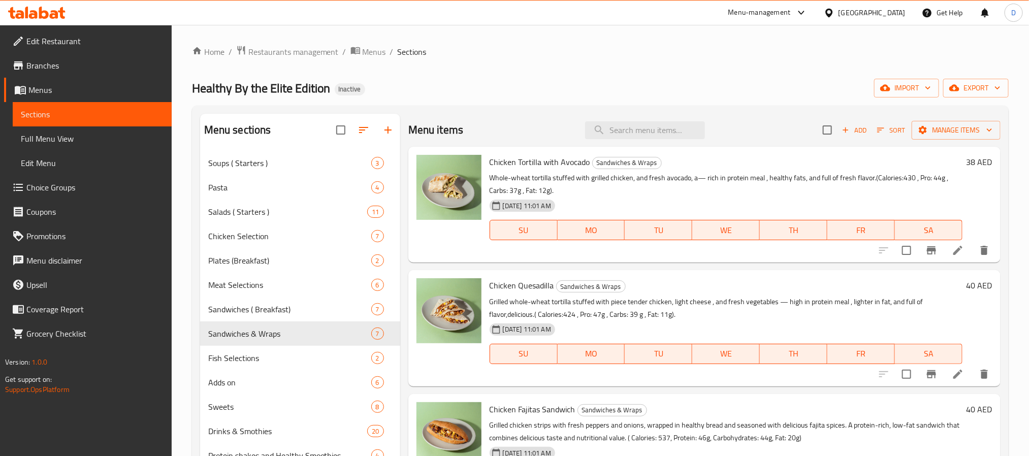
scroll to position [142, 0]
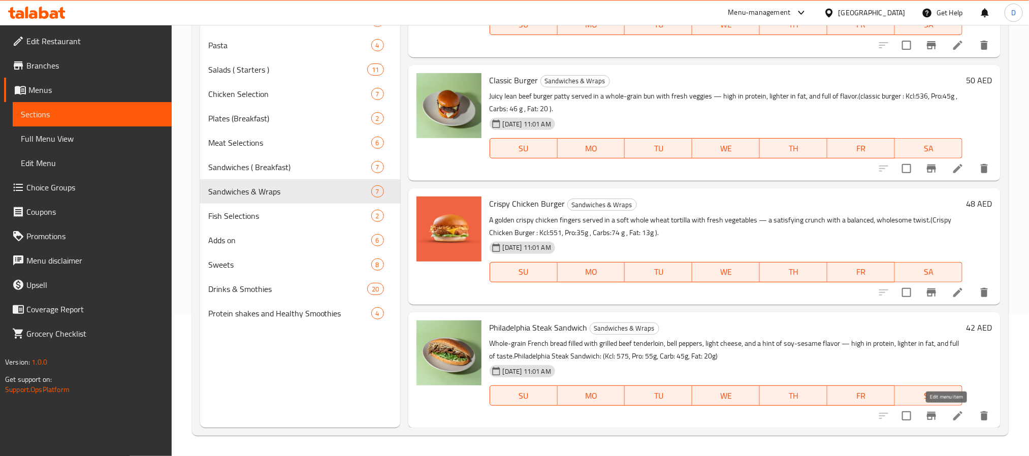
click at [951, 413] on icon at bounding box center [957, 416] width 12 height 12
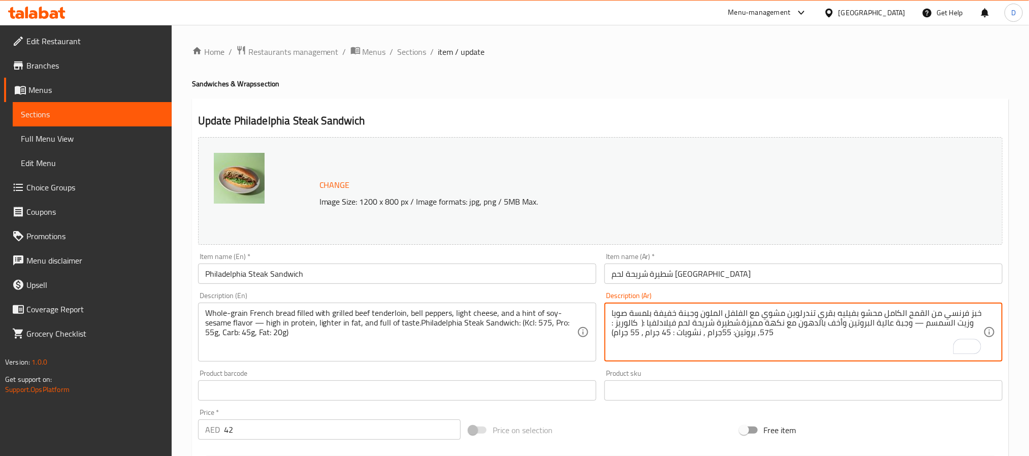
type textarea "خبز فرنسي من القمح الكامل محشو بفيليه بقري تندرلوين مشوي مع الفلفل الملون وجبنة…"
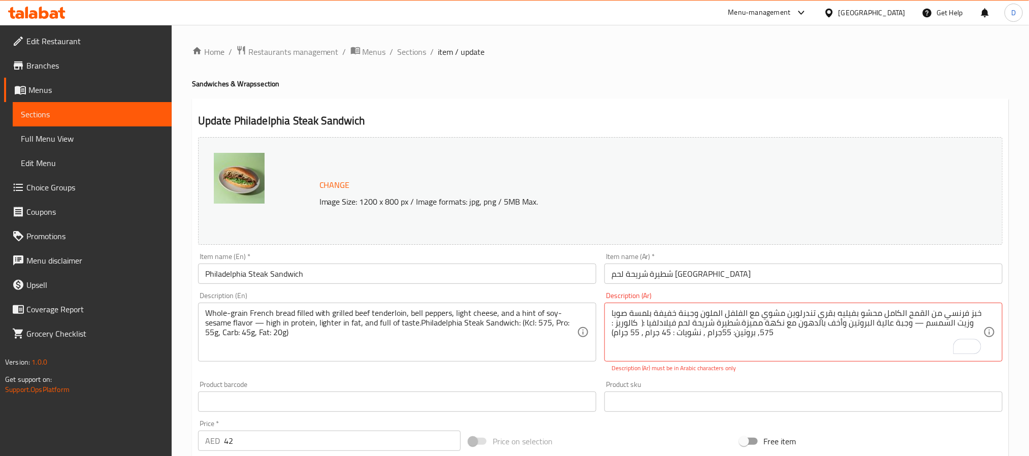
click at [452, 285] on div "Item name (En)   * Philadelphia Steak Sandwich Item name (En) *" at bounding box center [397, 268] width 406 height 39
click at [460, 269] on input "Philadelphia Steak Sandwich" at bounding box center [397, 273] width 398 height 20
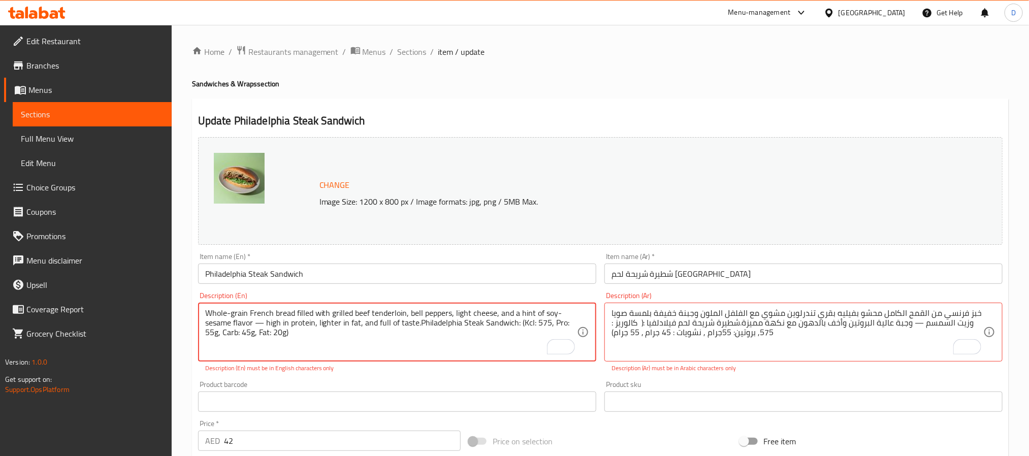
drag, startPoint x: 414, startPoint y: 47, endPoint x: 754, endPoint y: 32, distance: 340.5
click at [414, 47] on span "Sections" at bounding box center [411, 52] width 29 height 12
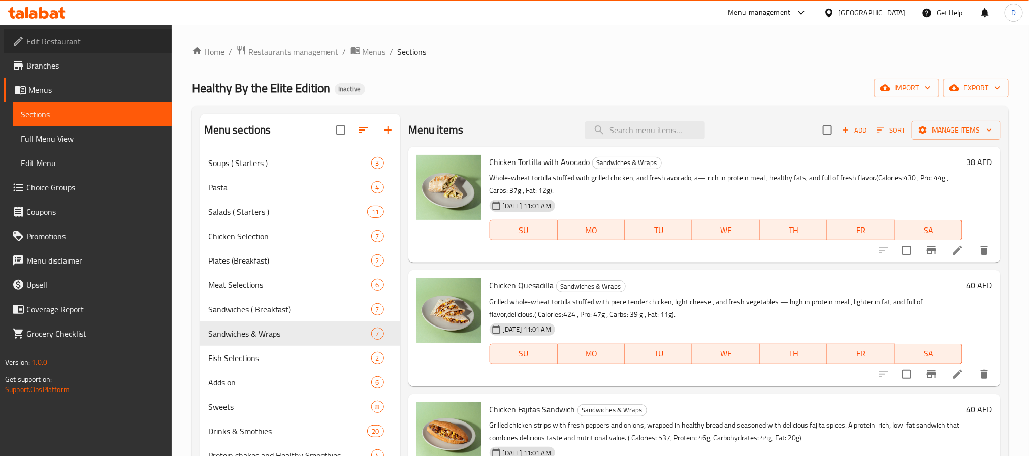
click at [110, 43] on span "Edit Restaurant" at bounding box center [94, 41] width 137 height 12
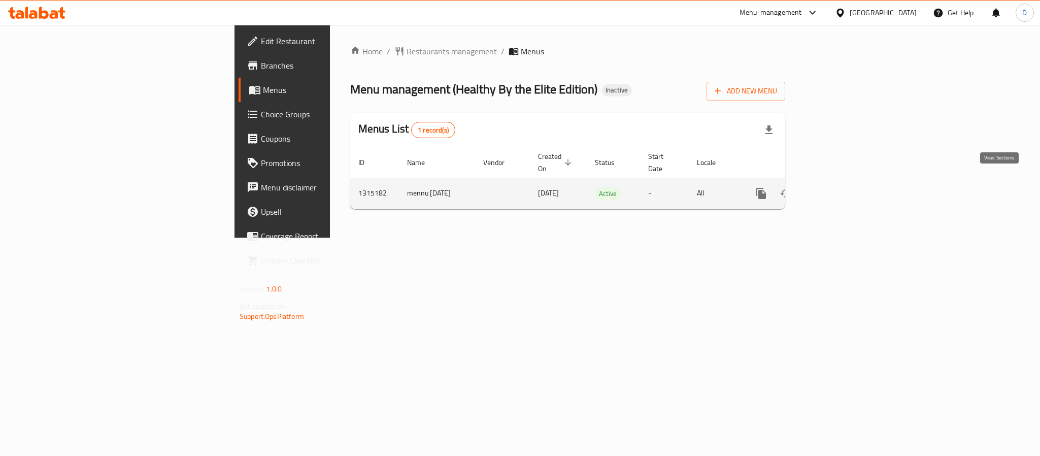
click at [847, 190] on link "enhanced table" at bounding box center [834, 193] width 24 height 24
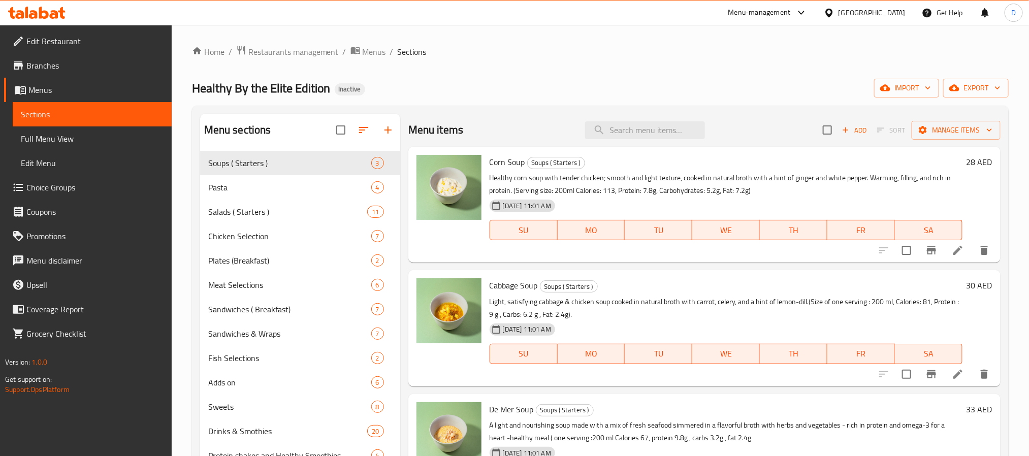
drag, startPoint x: 110, startPoint y: 143, endPoint x: 142, endPoint y: 2, distance: 145.3
click at [110, 143] on span "Full Menu View" at bounding box center [92, 138] width 143 height 12
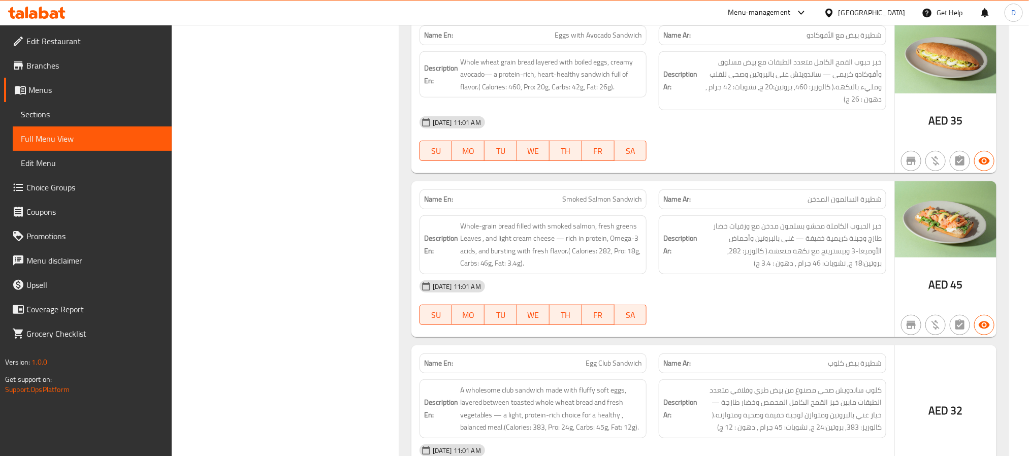
scroll to position [6473, 0]
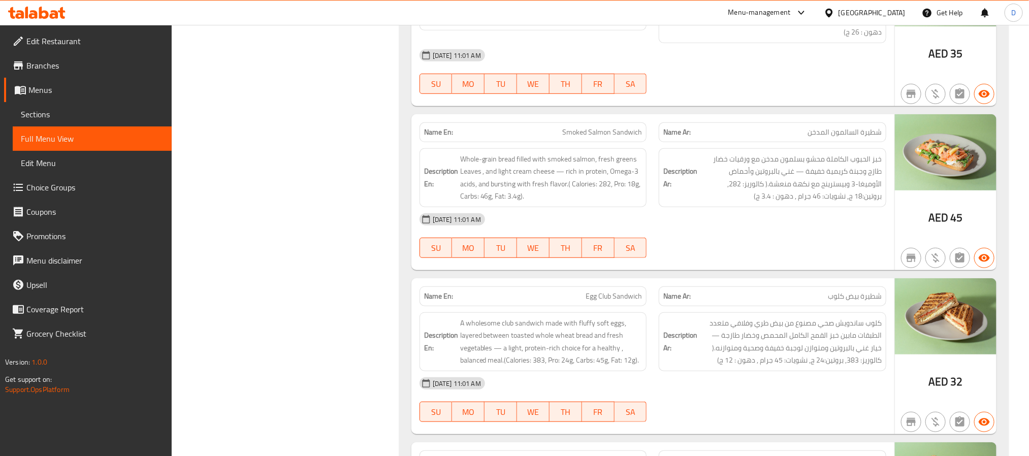
click at [871, 302] on span "شطيرة بيض كلوب" at bounding box center [854, 296] width 54 height 11
copy span "شطيرة"
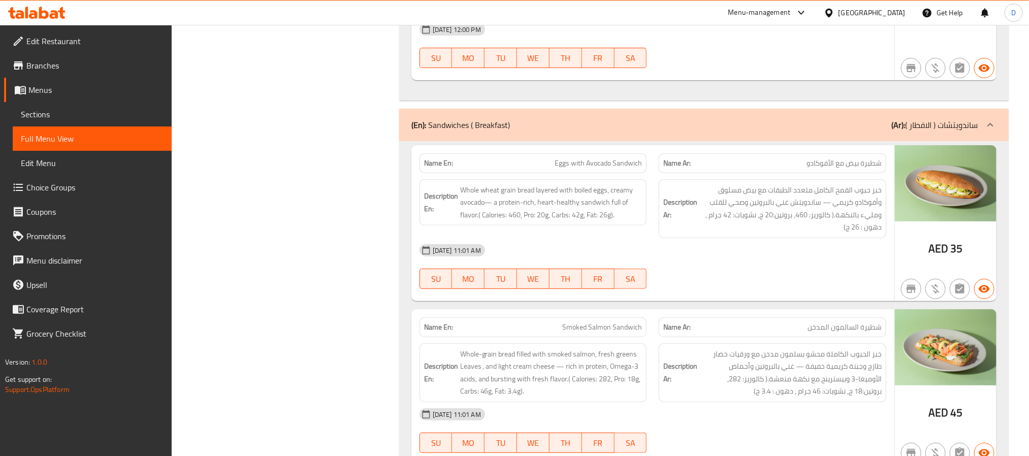
scroll to position [6255, 0]
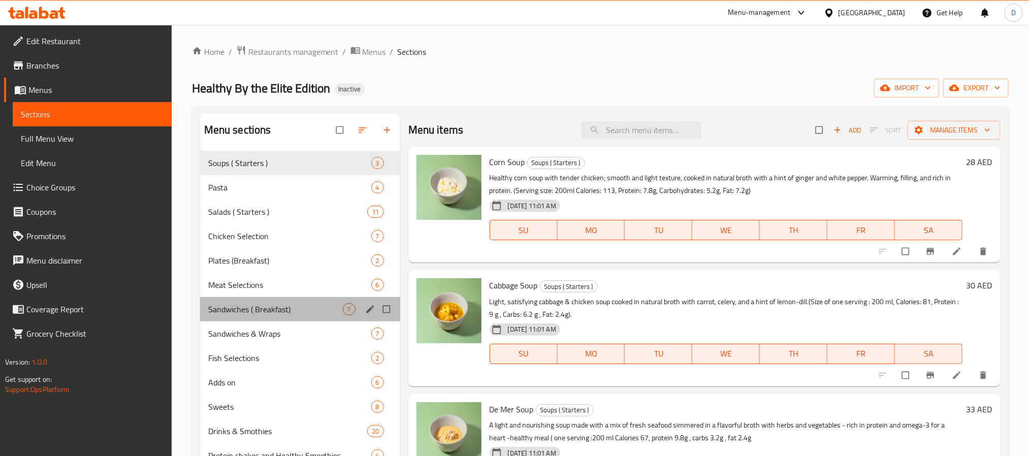
click at [311, 302] on div "Sandwiches ( Breakfast) 7" at bounding box center [300, 309] width 200 height 24
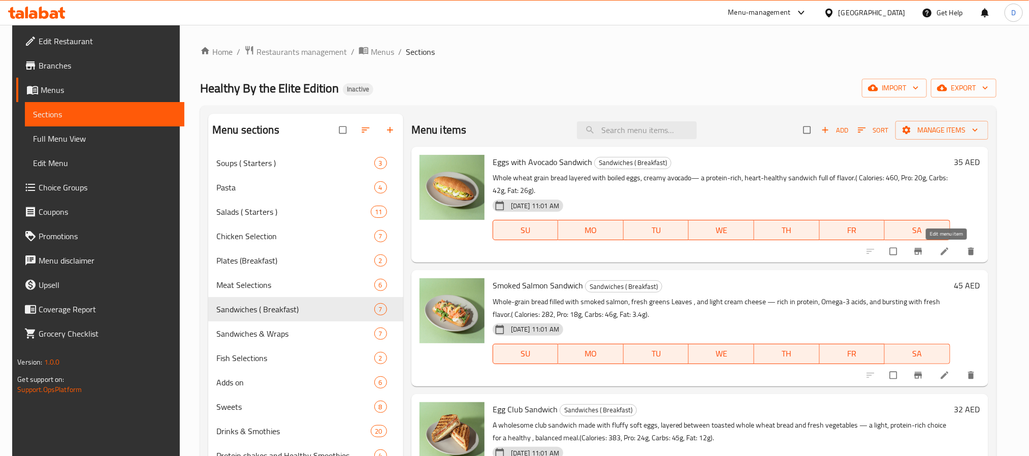
click at [949, 251] on icon at bounding box center [944, 251] width 10 height 10
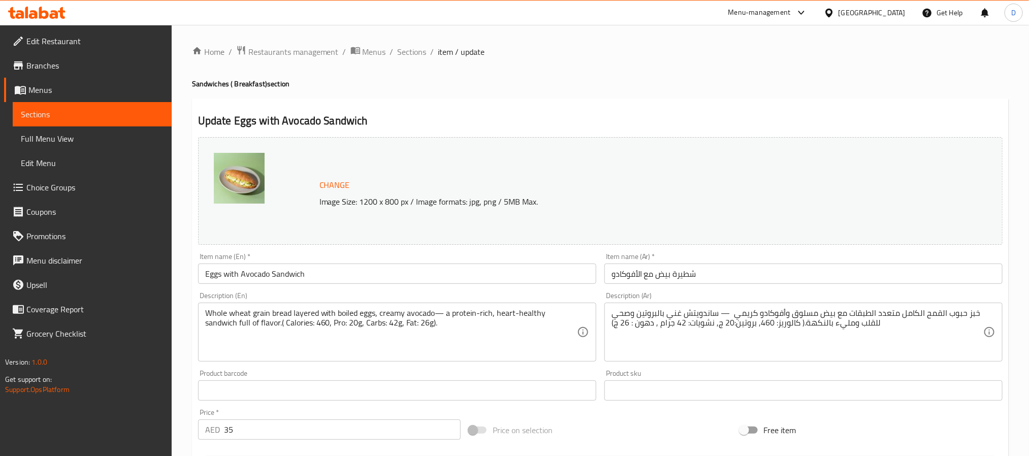
click at [686, 270] on input "شطيرة بيض مع الأفوكادو" at bounding box center [803, 273] width 398 height 20
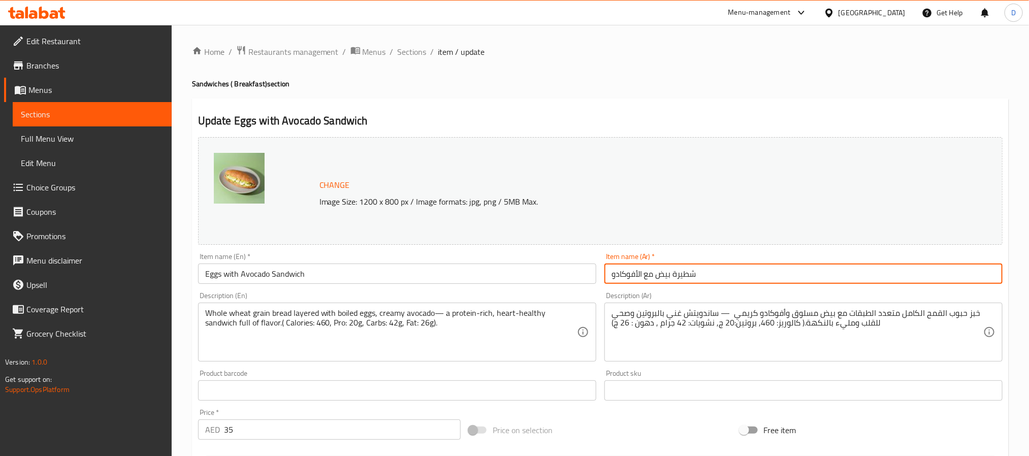
click at [686, 270] on input "شطيرة بيض مع الأفوكادو" at bounding box center [803, 273] width 398 height 20
type input "ساندوتش بيض مع الأفوكادو"
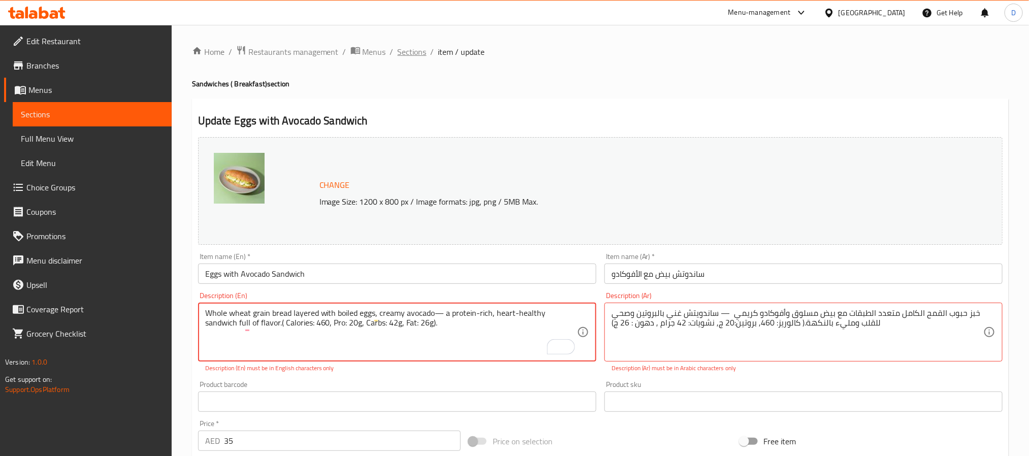
click at [403, 52] on span "Sections" at bounding box center [411, 52] width 29 height 12
